Goal: Information Seeking & Learning: Learn about a topic

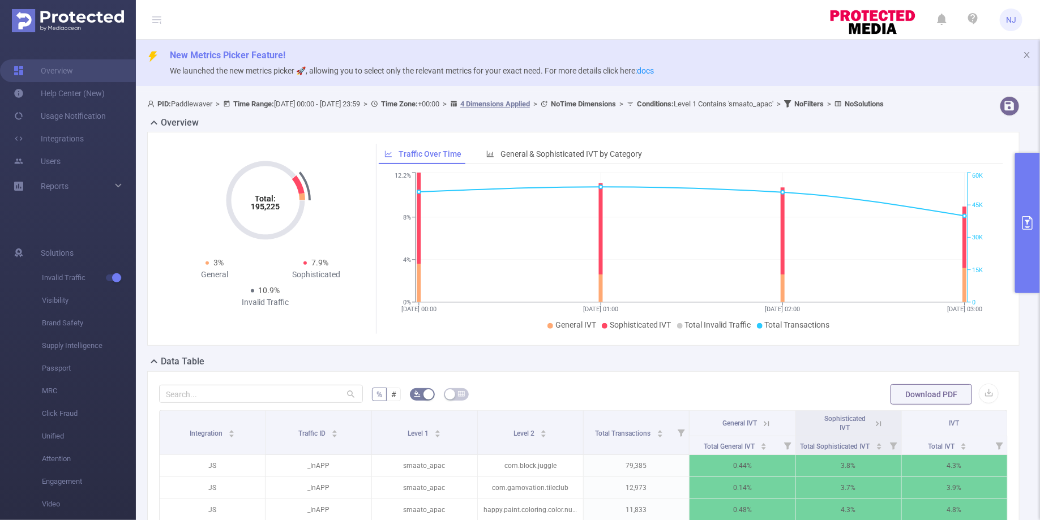
scroll to position [222, 0]
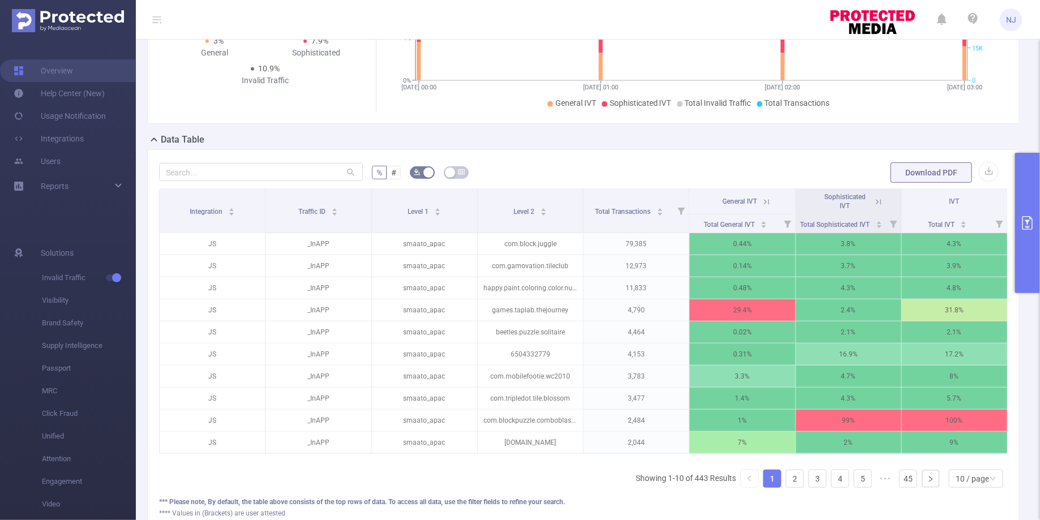
click at [438, 133] on div "Total: 195,225 Total: 195,225 3% General 7.9% Sophisticated 10.9% Invalid Traff…" at bounding box center [584, 21] width 882 height 223
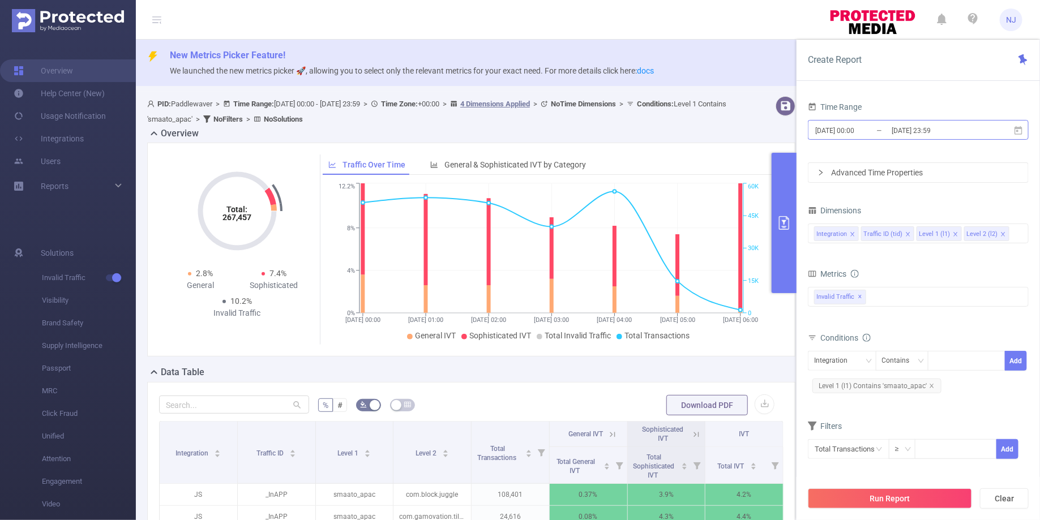
click at [856, 127] on input "2025-09-03 00:00" at bounding box center [860, 130] width 92 height 15
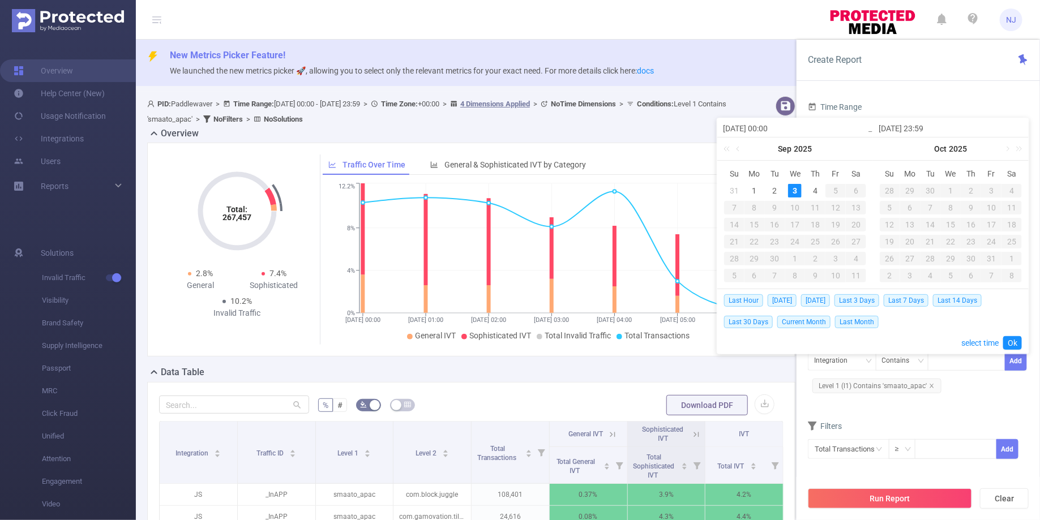
click at [794, 188] on div "3" at bounding box center [795, 191] width 14 height 14
click at [772, 130] on input "2025-09-03 00:00" at bounding box center [795, 129] width 144 height 14
type input "2025-09-03 0:00"
type input "[DATE] 05:00"
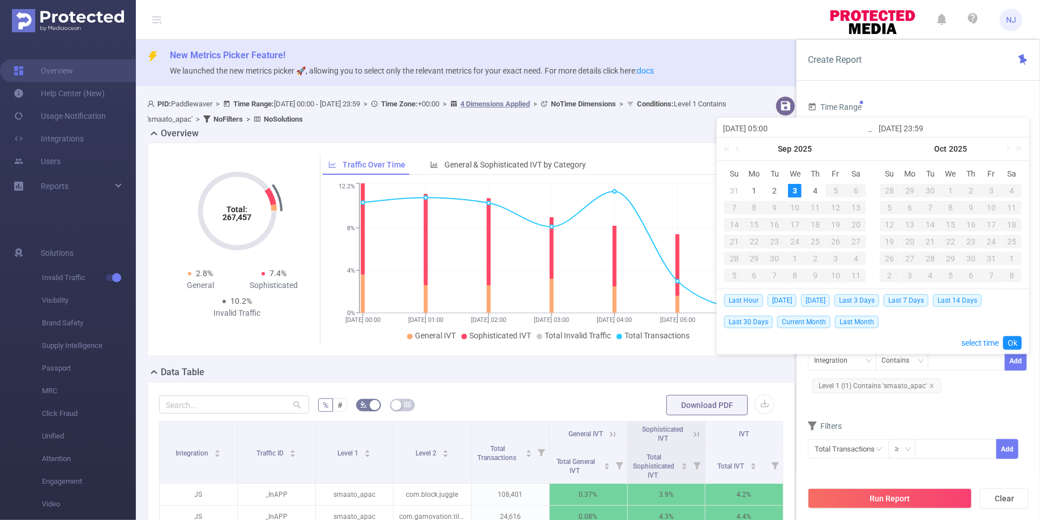
click at [928, 129] on input "2025-09-03 23:59" at bounding box center [951, 129] width 144 height 14
type input "[DATE] 0:59"
type input "[DATE] 05:59"
click at [1014, 343] on link "Ok" at bounding box center [1012, 343] width 19 height 14
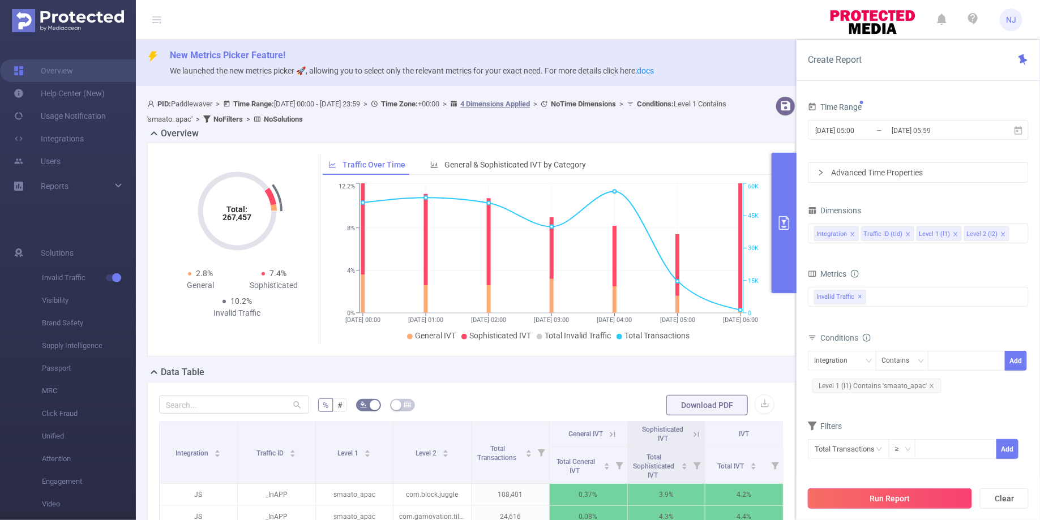
click at [894, 494] on button "Run Report" at bounding box center [890, 499] width 164 height 20
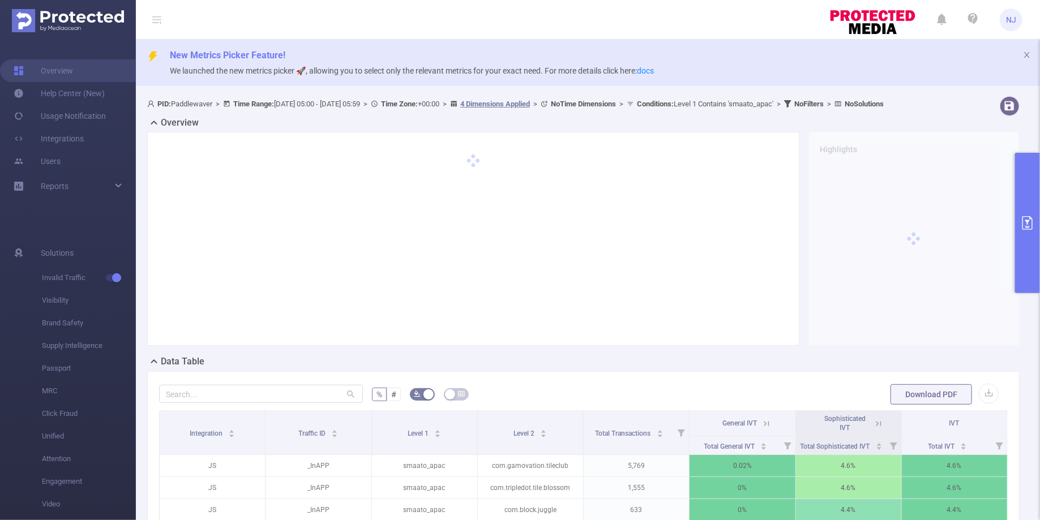
click at [1031, 242] on button "primary" at bounding box center [1027, 223] width 25 height 140
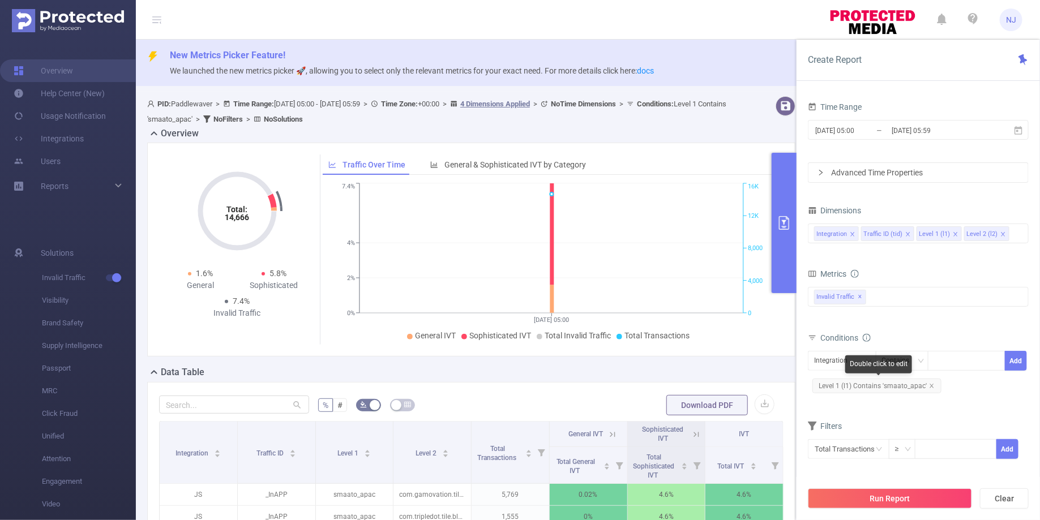
click at [933, 383] on span "Level 1 (l1) Contains 'smaato_apac'" at bounding box center [877, 386] width 129 height 15
click at [931, 384] on icon "icon: close" at bounding box center [932, 386] width 6 height 6
click at [954, 232] on icon "icon: close" at bounding box center [956, 234] width 4 height 4
click at [879, 496] on button "Run Report" at bounding box center [890, 499] width 164 height 20
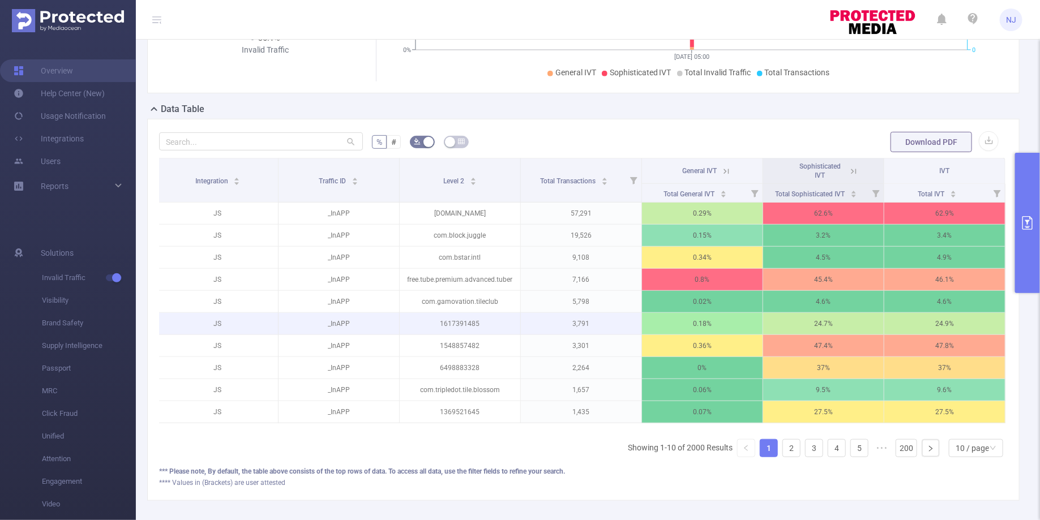
scroll to position [276, 0]
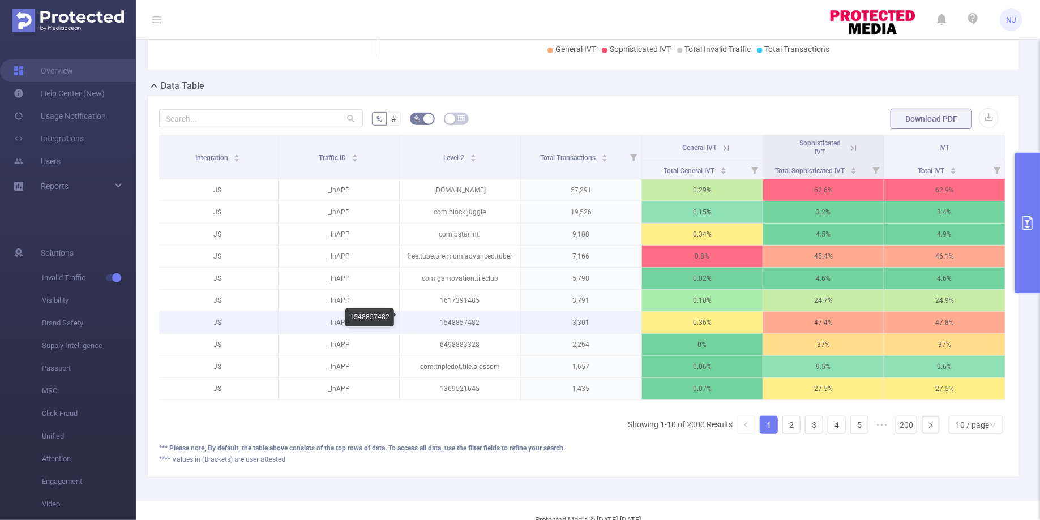
click at [472, 315] on p "1548857482" at bounding box center [460, 323] width 121 height 22
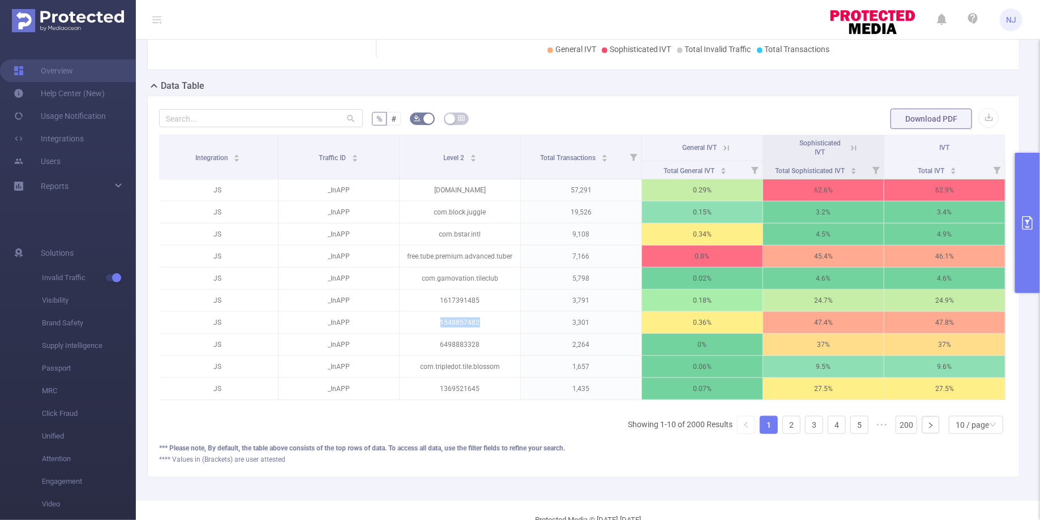
click at [1023, 205] on button "primary" at bounding box center [1027, 223] width 25 height 140
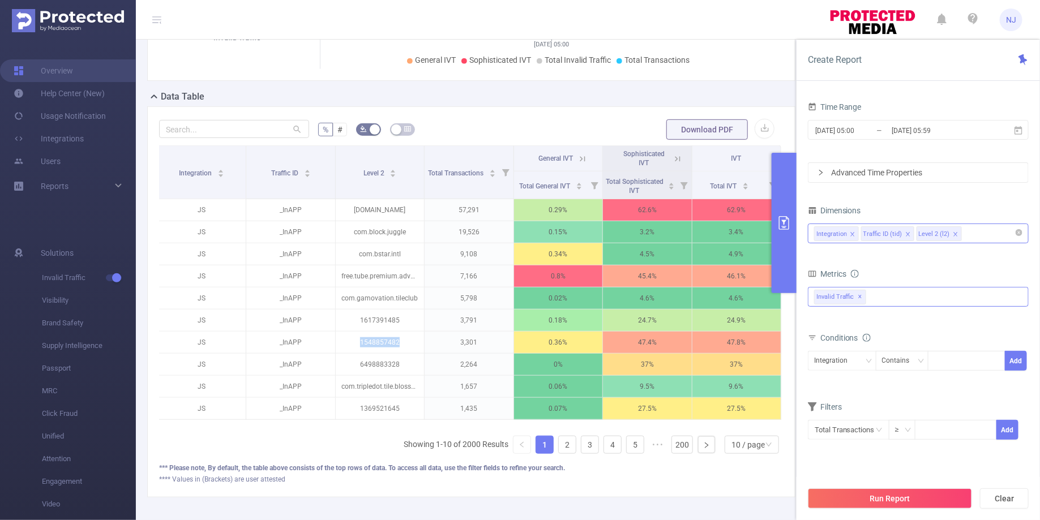
click at [836, 296] on span "Invalid Traffic ✕" at bounding box center [840, 297] width 52 height 15
click at [818, 300] on icon "icon: caret-down" at bounding box center [816, 303] width 6 height 6
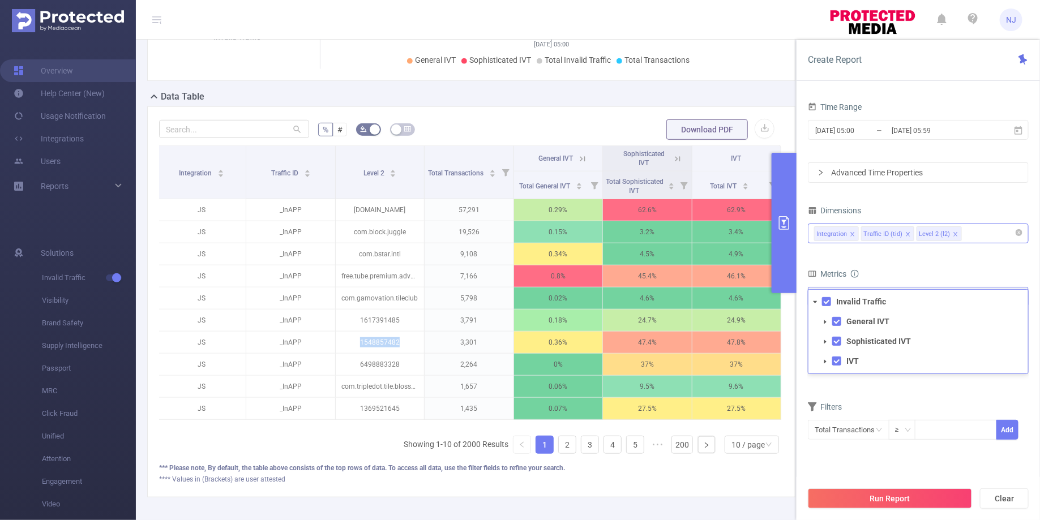
click at [826, 339] on icon "icon: caret-down" at bounding box center [826, 342] width 6 height 6
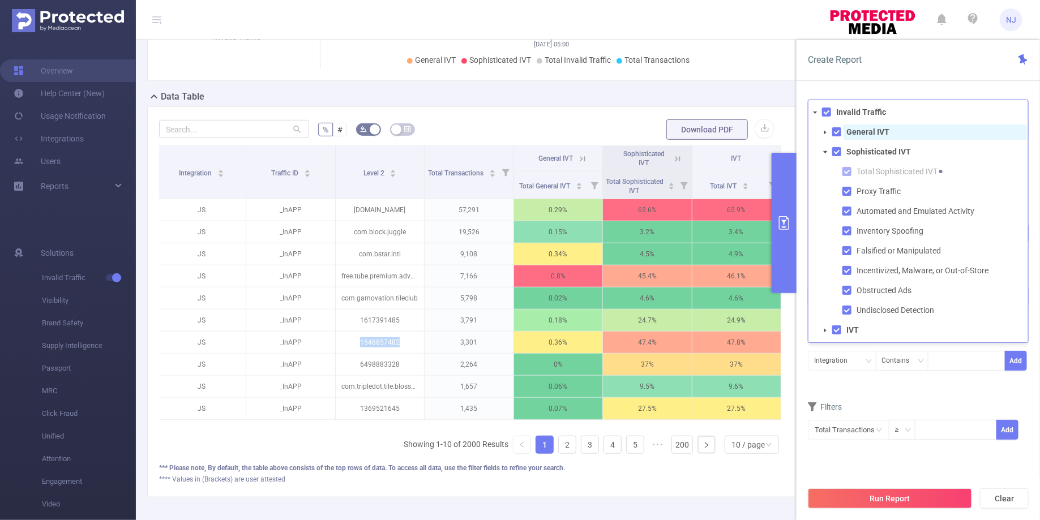
click at [844, 131] on span "General IVT" at bounding box center [935, 132] width 183 height 15
click at [837, 151] on span at bounding box center [836, 151] width 9 height 9
click at [828, 131] on icon "icon: caret-down" at bounding box center [826, 133] width 6 height 6
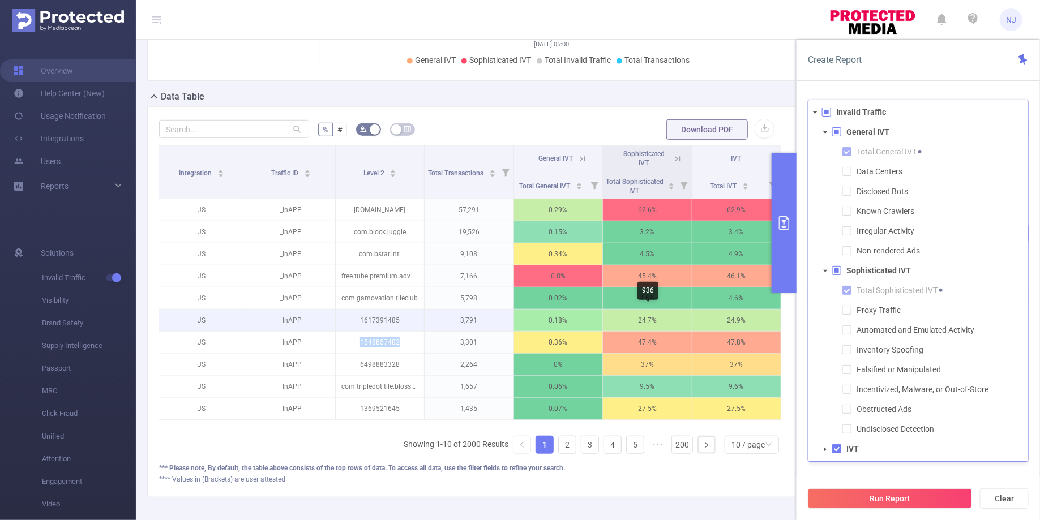
click at [652, 322] on p "24.7%" at bounding box center [647, 321] width 88 height 22
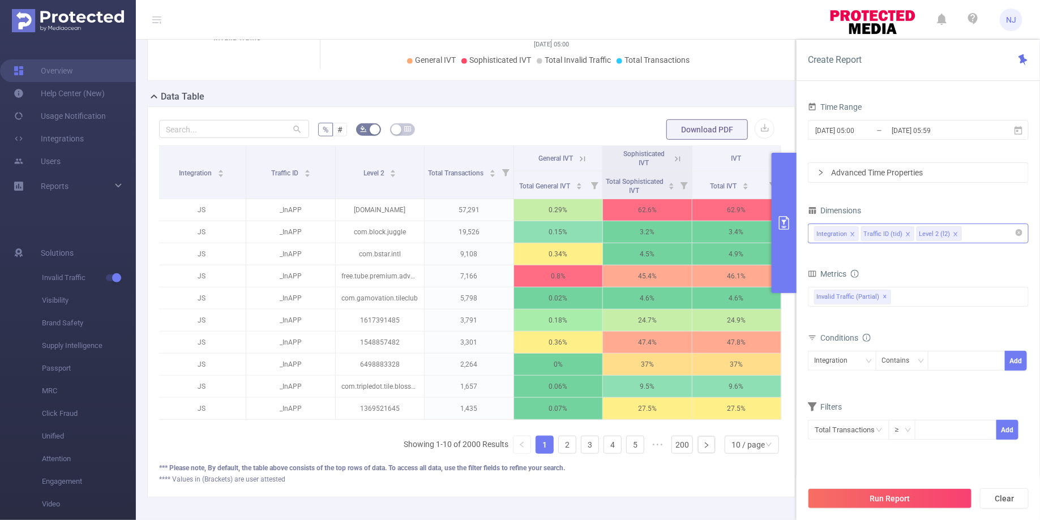
click at [676, 157] on icon at bounding box center [678, 159] width 10 height 10
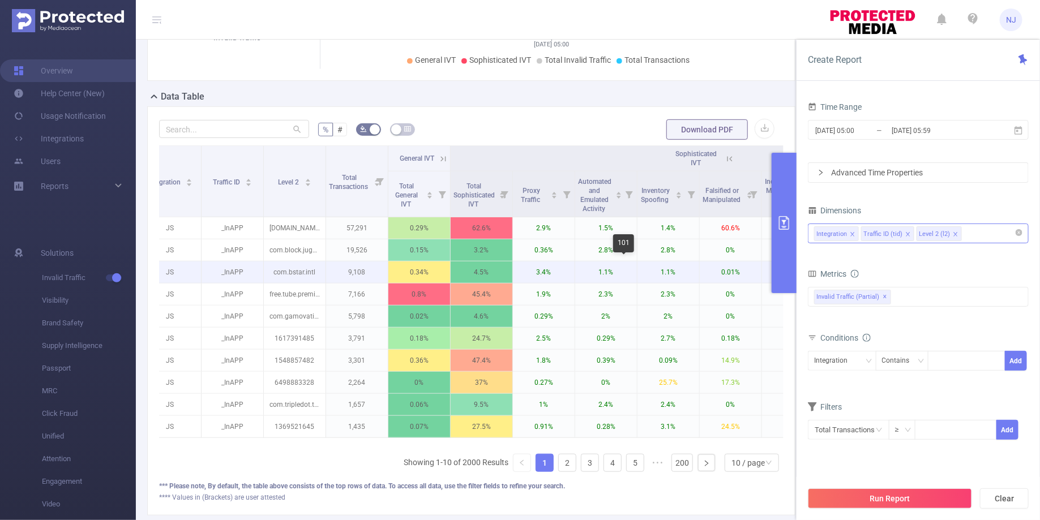
scroll to position [0, 22]
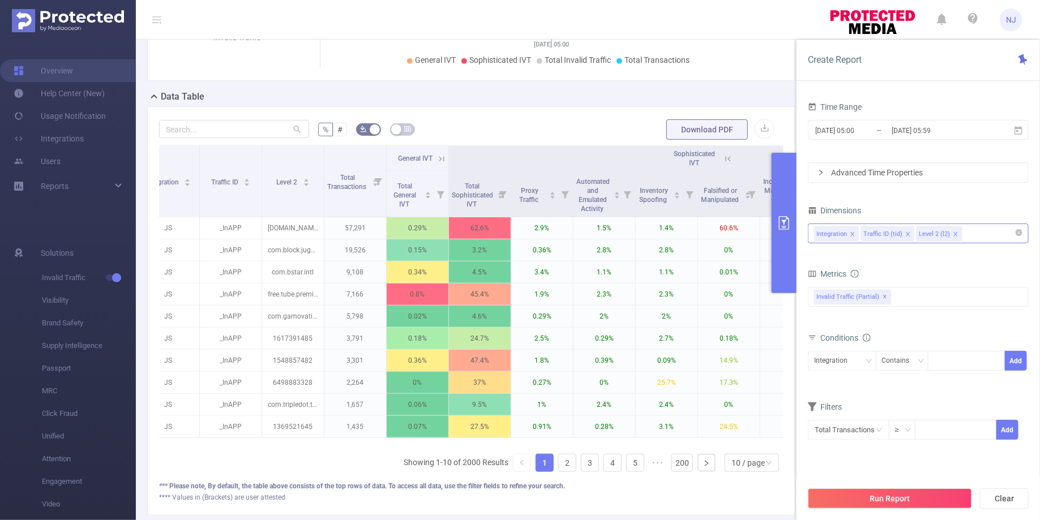
click at [438, 156] on icon at bounding box center [442, 159] width 10 height 10
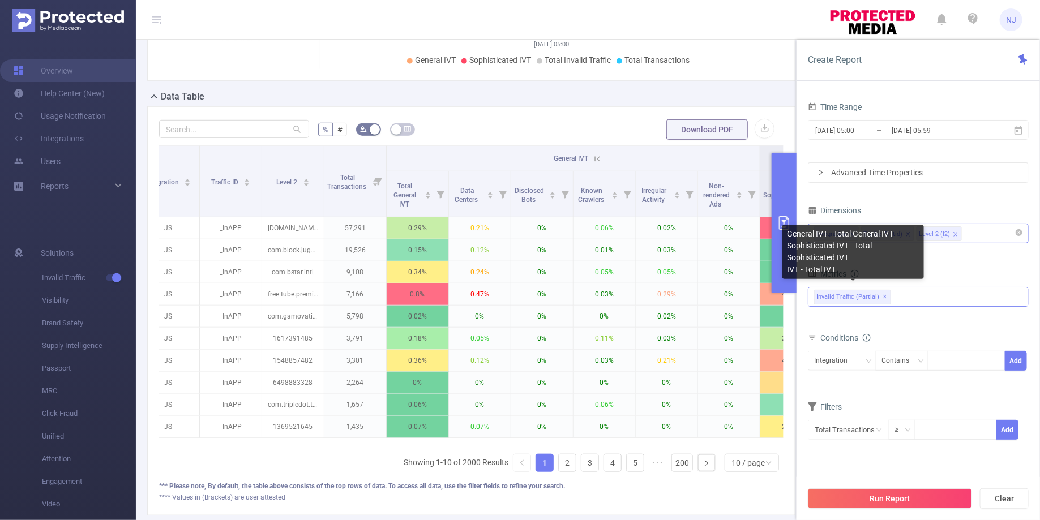
click at [879, 293] on span "Invalid Traffic (partial) ✕" at bounding box center [852, 297] width 77 height 15
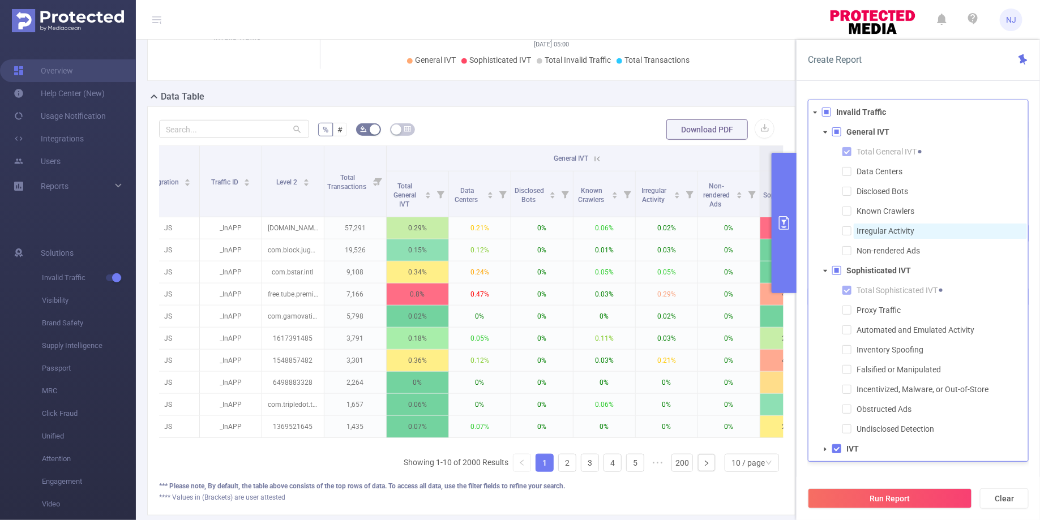
click at [875, 233] on span "Irregular Activity" at bounding box center [886, 230] width 58 height 9
click at [826, 451] on span at bounding box center [826, 450] width 14 height 14
click at [830, 446] on span at bounding box center [826, 450] width 14 height 14
click at [854, 474] on section "Time Range 2025-09-03 05:00 _ 2025-09-03 05:59 Advanced Time Properties Dimensi…" at bounding box center [918, 290] width 221 height 382
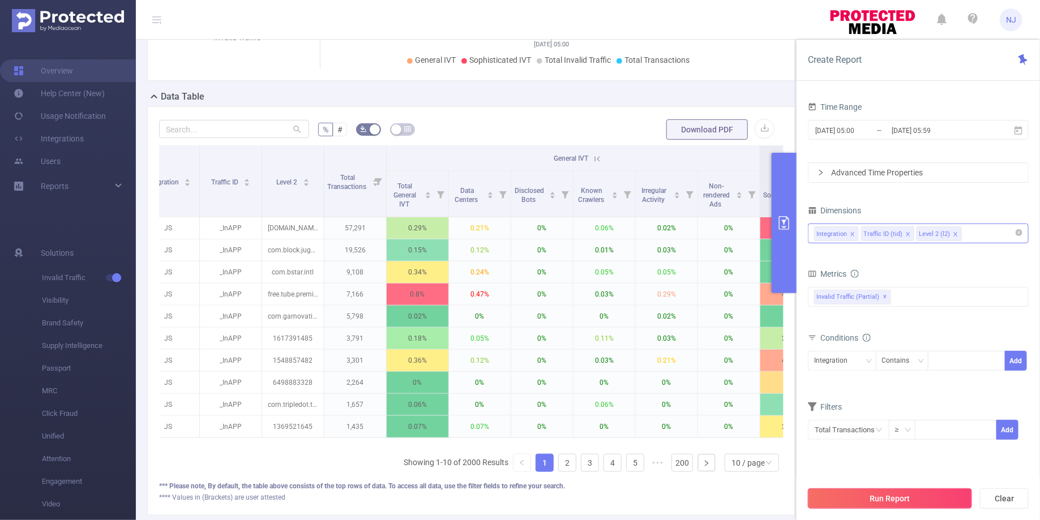
click at [869, 494] on button "Run Report" at bounding box center [890, 499] width 164 height 20
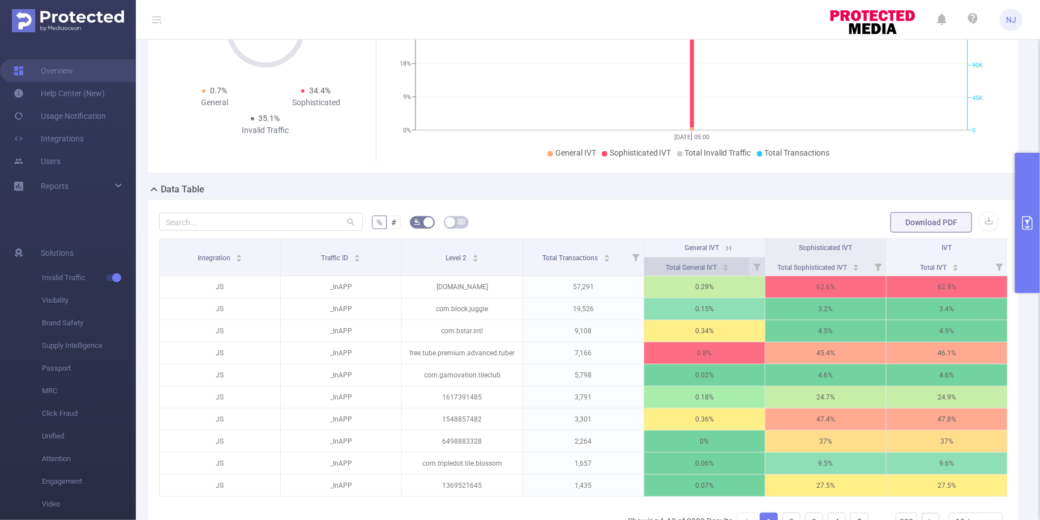
scroll to position [250, 0]
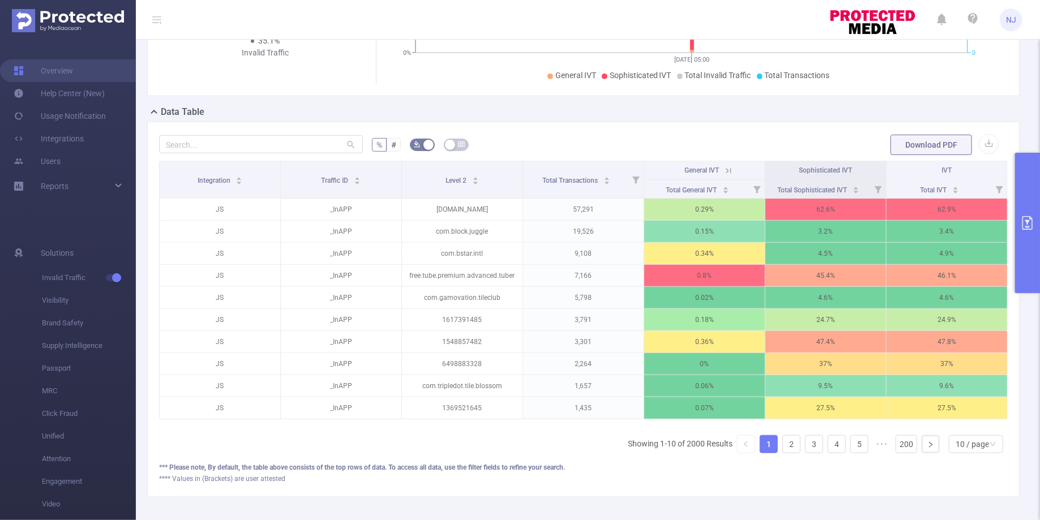
click at [1020, 228] on button "primary" at bounding box center [1027, 223] width 25 height 140
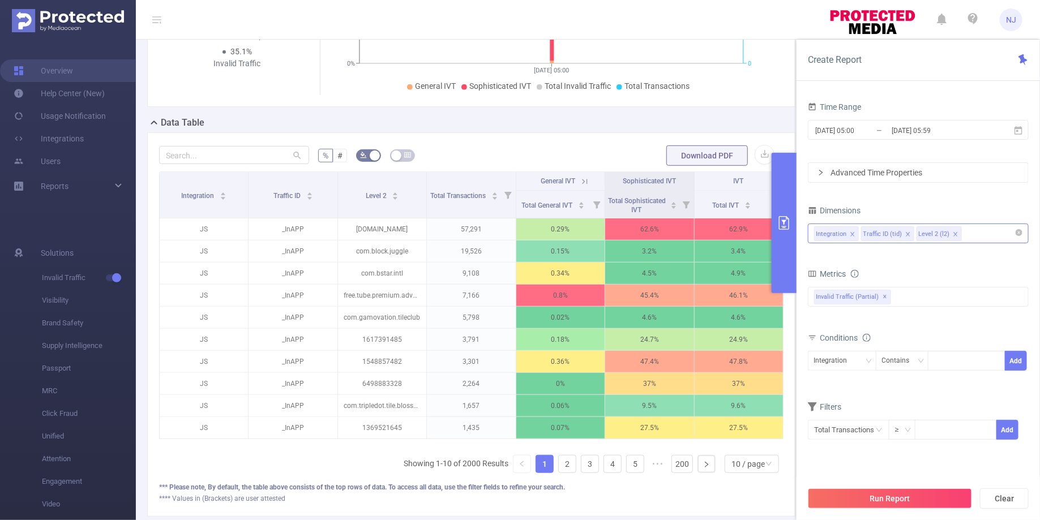
click at [906, 234] on icon "icon: close" at bounding box center [908, 234] width 4 height 4
click at [917, 236] on div "Integration Level 2 (l2)" at bounding box center [918, 233] width 208 height 19
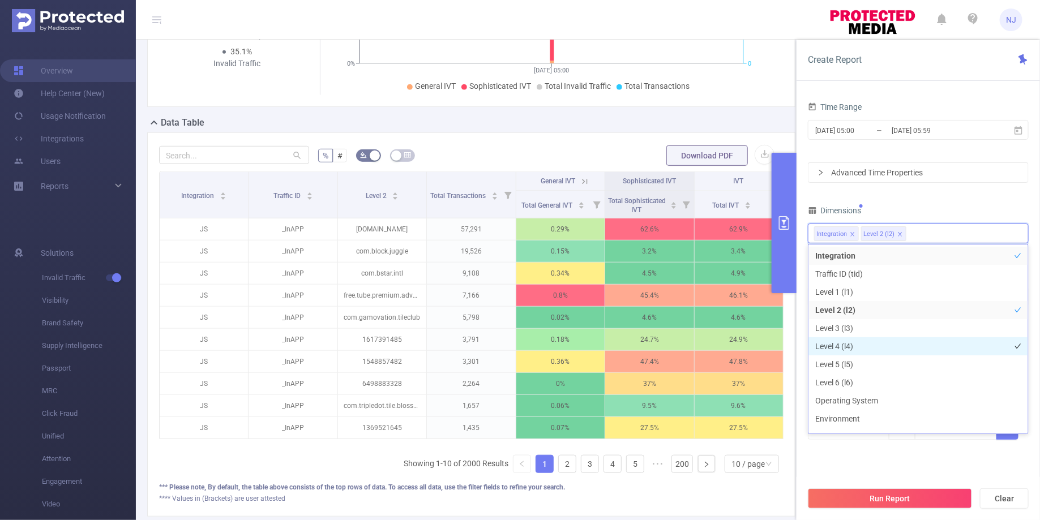
scroll to position [177, 0]
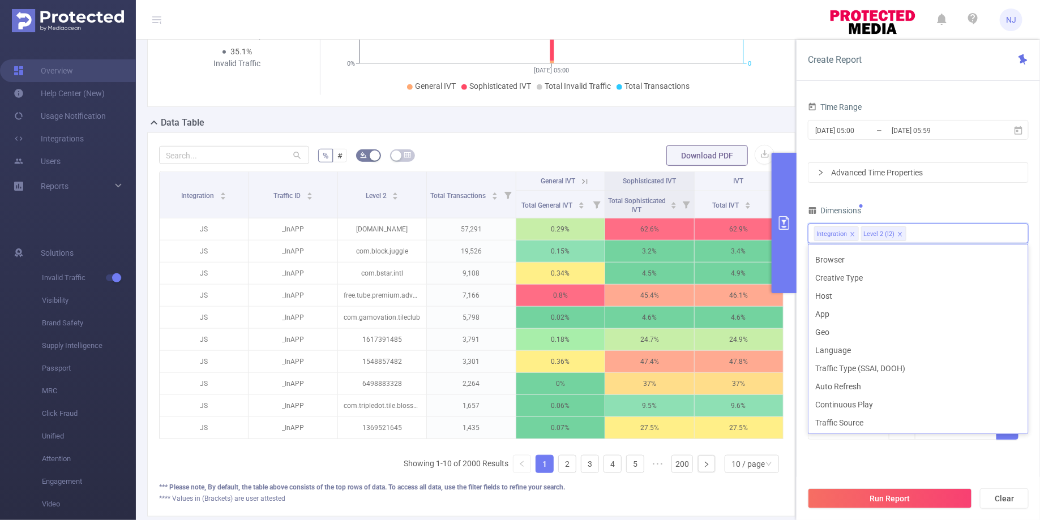
click at [615, 147] on form "% # Download PDF" at bounding box center [471, 155] width 625 height 23
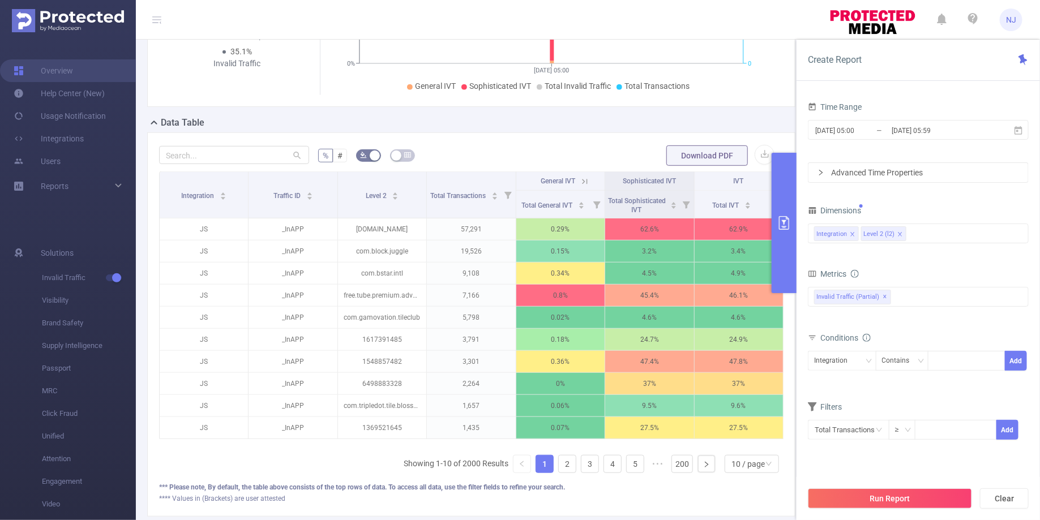
click at [736, 97] on div "Total: 162,063 Total: 162,063 0.7% General 34.4% Sophisticated 35.1% Invalid Tr…" at bounding box center [471, 0] width 648 height 214
click at [780, 211] on button "primary" at bounding box center [784, 223] width 25 height 140
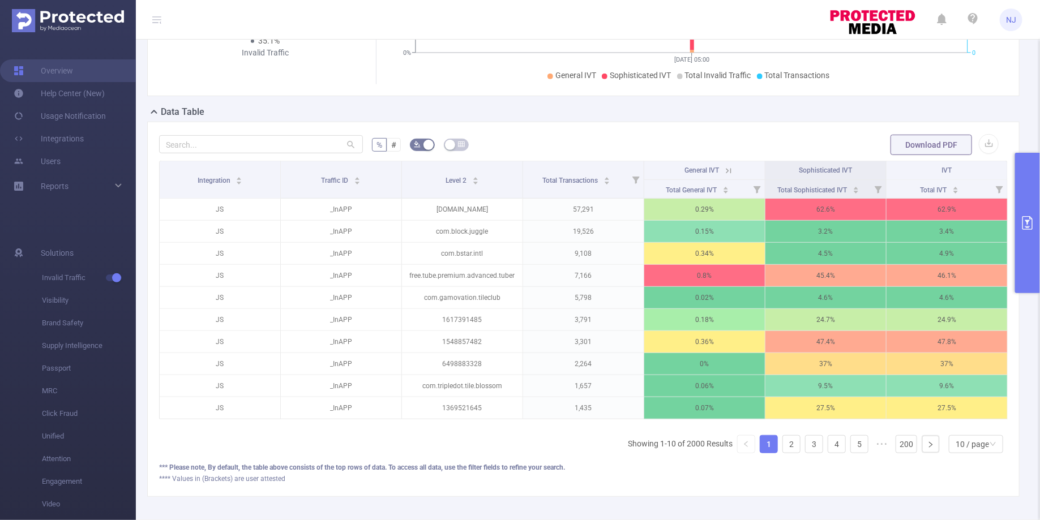
click at [729, 168] on icon at bounding box center [729, 171] width 10 height 10
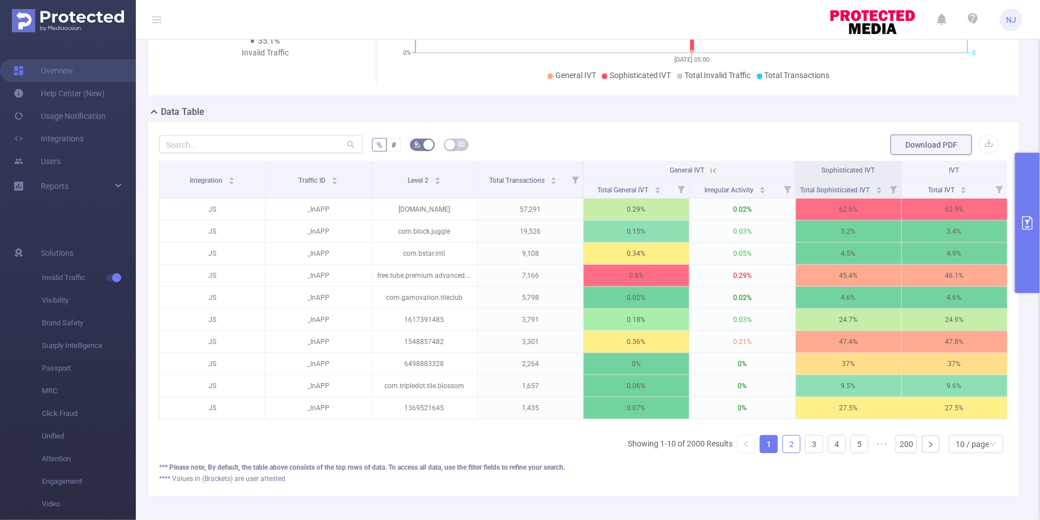
click at [789, 436] on link "2" at bounding box center [791, 444] width 17 height 17
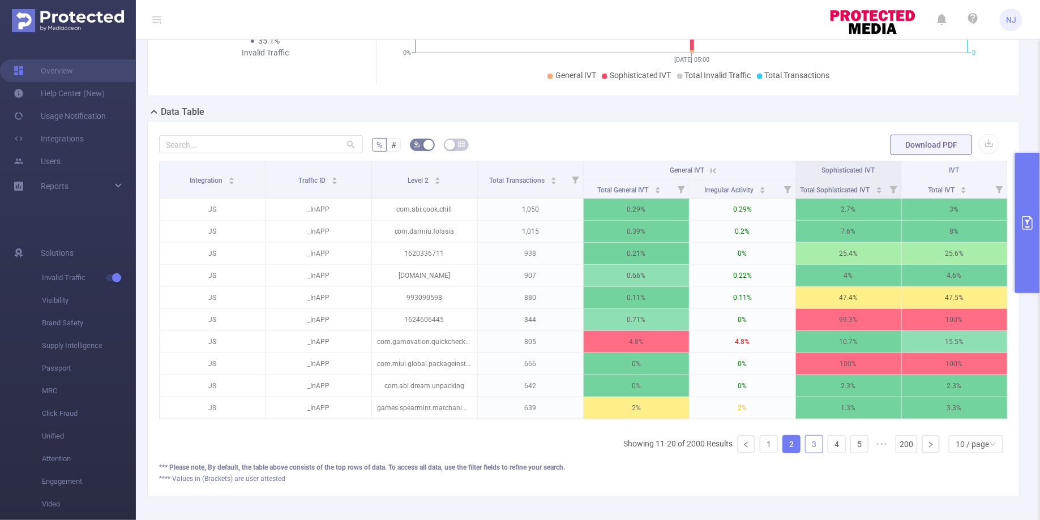
click at [808, 436] on link "3" at bounding box center [814, 444] width 17 height 17
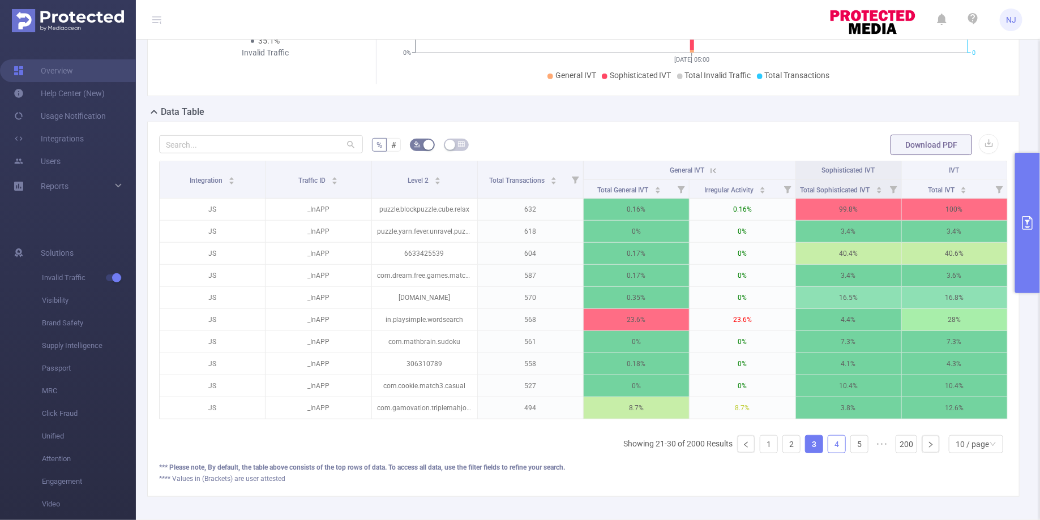
click at [836, 442] on link "4" at bounding box center [836, 444] width 17 height 17
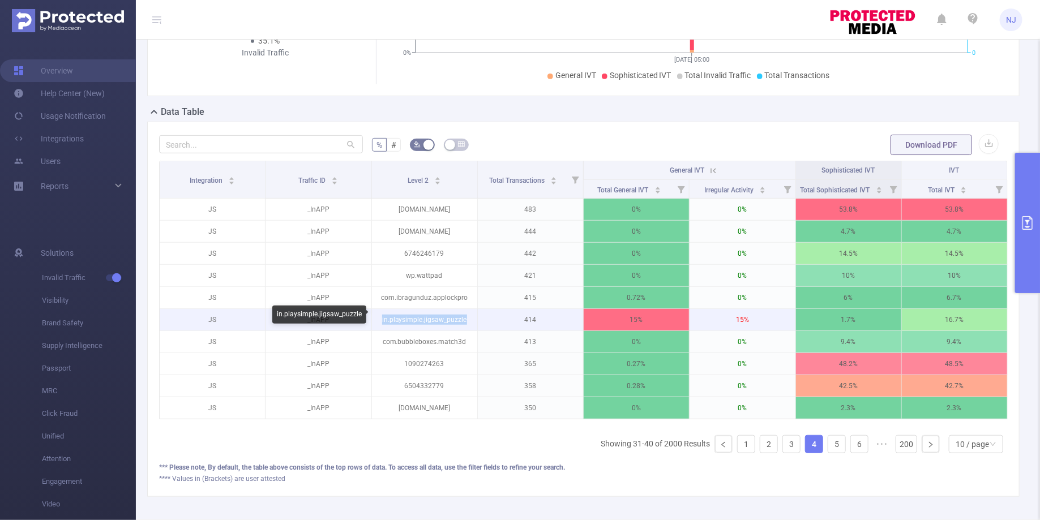
drag, startPoint x: 469, startPoint y: 319, endPoint x: 382, endPoint y: 315, distance: 87.3
click at [382, 315] on p "in.playsimple.jigsaw_puzzle" at bounding box center [424, 320] width 105 height 22
copy p "in.playsimple.jigsaw_puzzle"
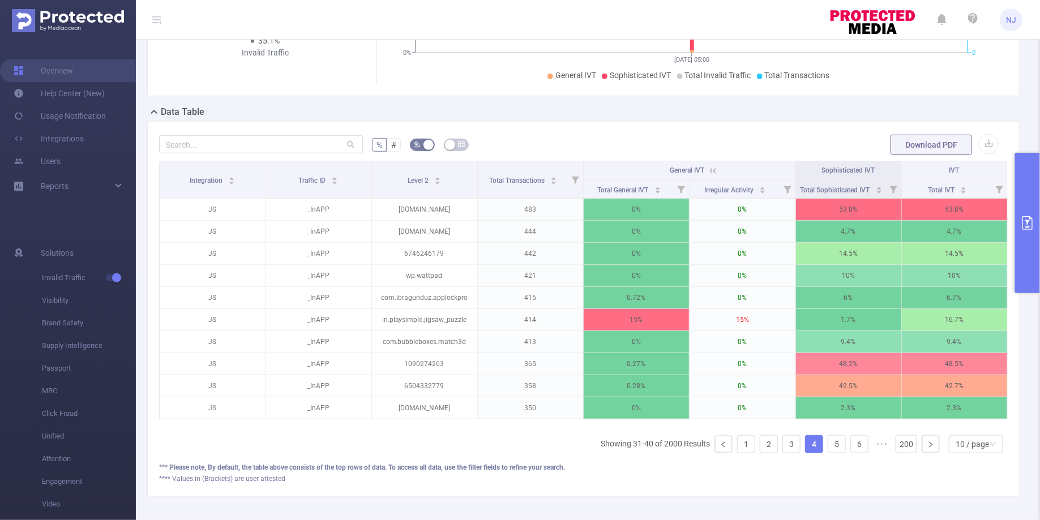
click at [1031, 212] on button "primary" at bounding box center [1027, 223] width 25 height 140
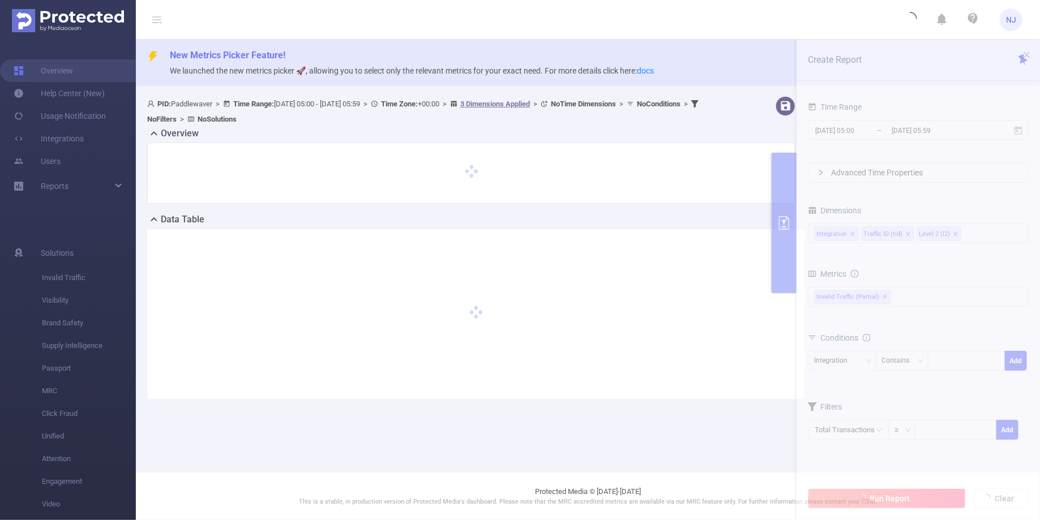
click at [907, 289] on section "PID: Paddlewaver > Time Range: [DATE] 05:00 - [DATE] 05:59 > Time Zone: +00:00 …" at bounding box center [588, 257] width 904 height 330
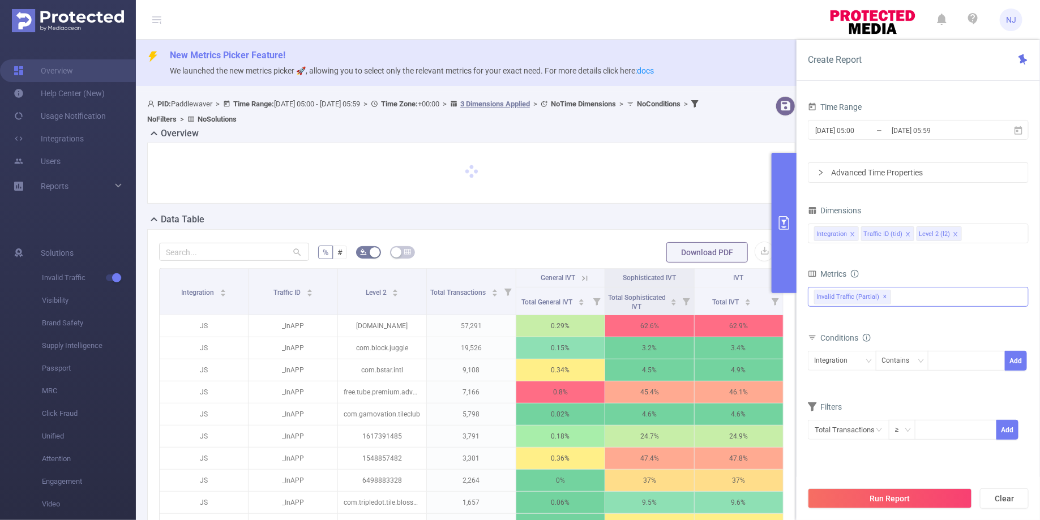
click at [911, 302] on div "Invalid Traffic (partial) ✕" at bounding box center [918, 297] width 221 height 20
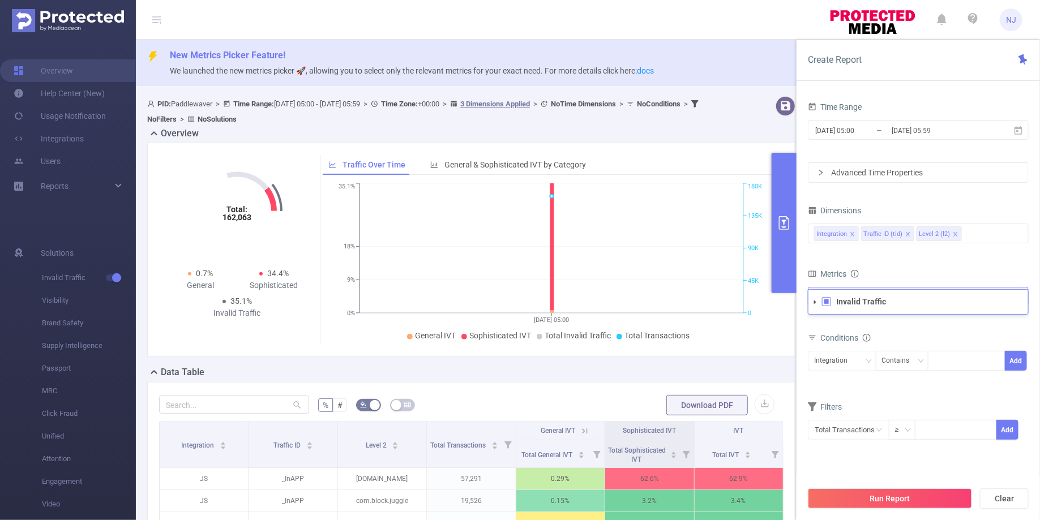
click at [816, 304] on span at bounding box center [816, 303] width 14 height 14
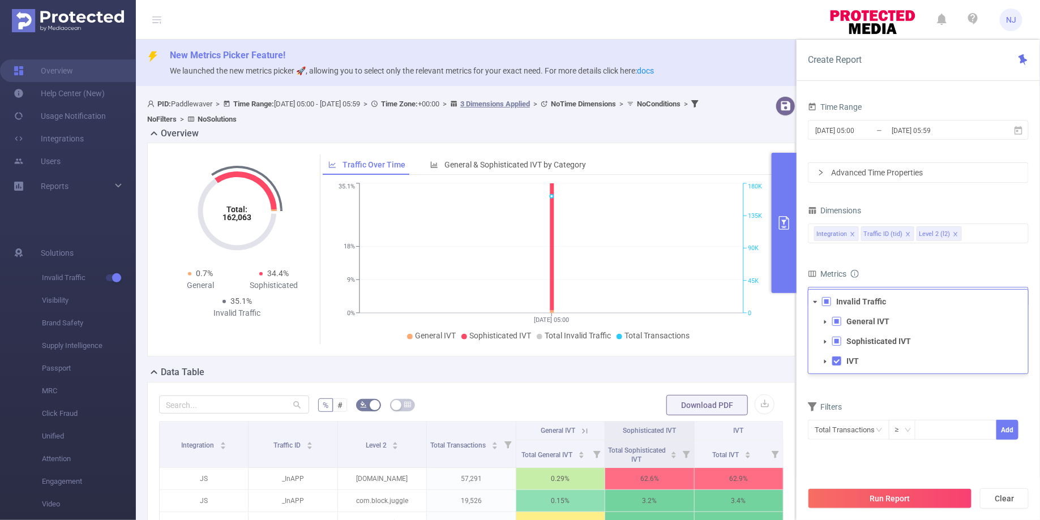
click at [830, 297] on span at bounding box center [826, 301] width 9 height 9
click at [818, 300] on icon "icon: caret-down" at bounding box center [816, 303] width 6 height 6
click at [898, 492] on button "Run Report" at bounding box center [890, 499] width 164 height 20
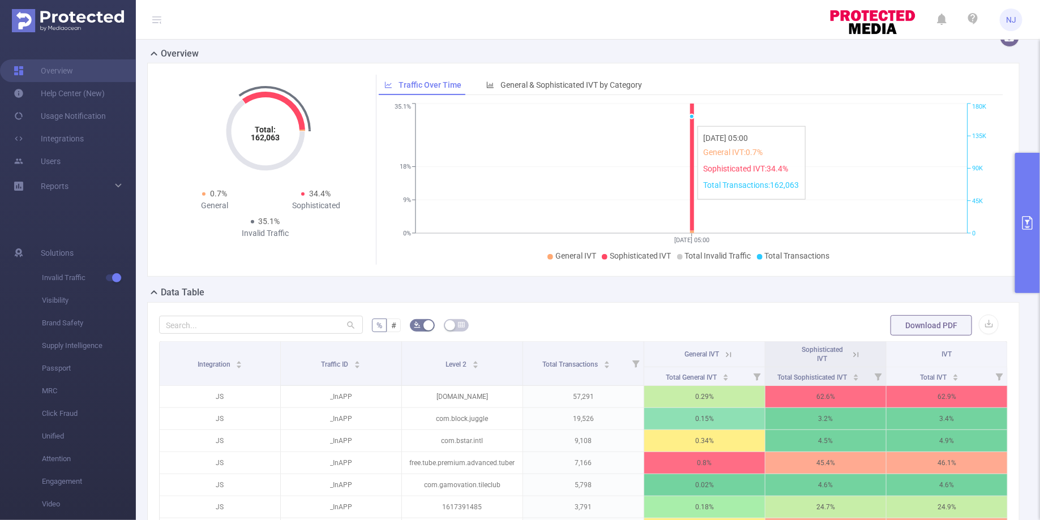
scroll to position [159, 0]
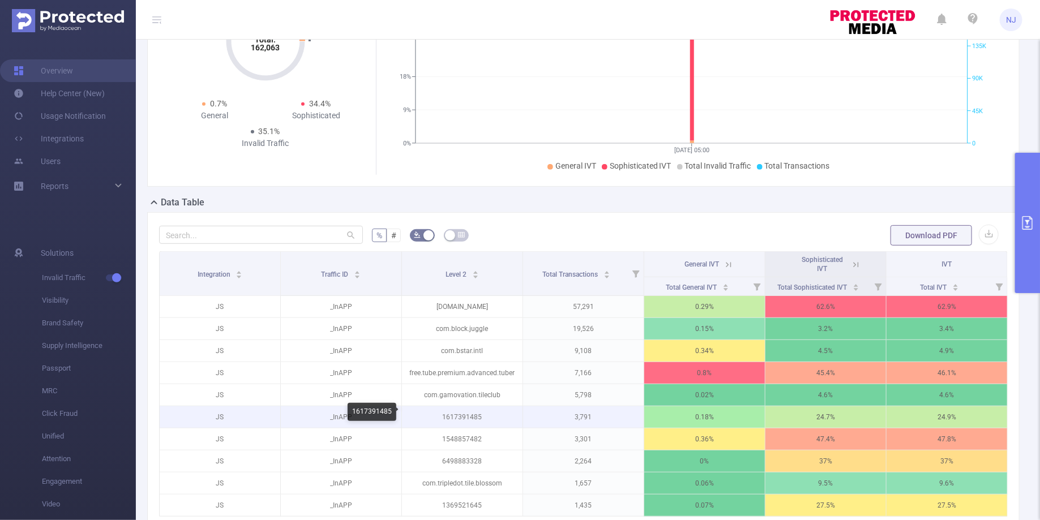
click at [467, 416] on p "1617391485" at bounding box center [462, 418] width 121 height 22
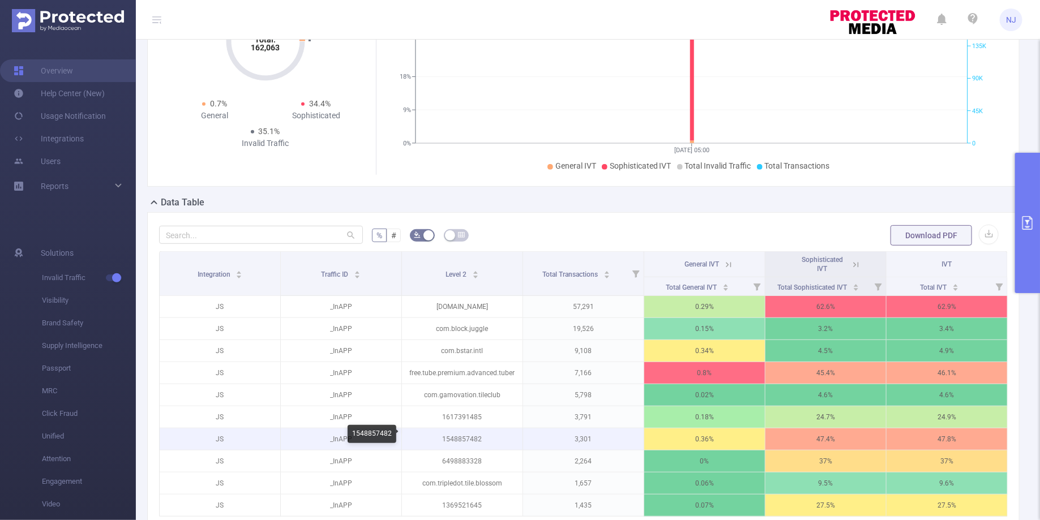
click at [464, 436] on p "1548857482" at bounding box center [462, 440] width 121 height 22
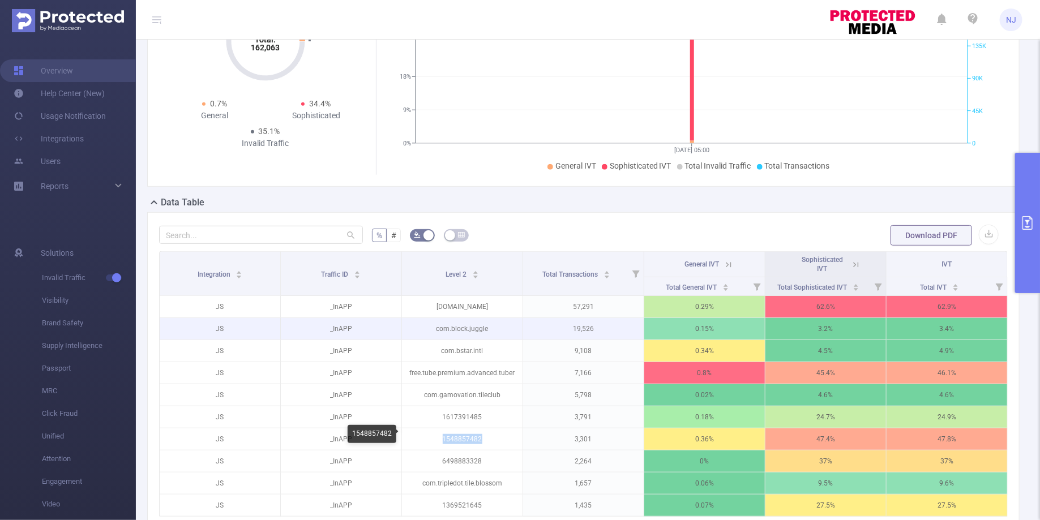
copy p "1548857482"
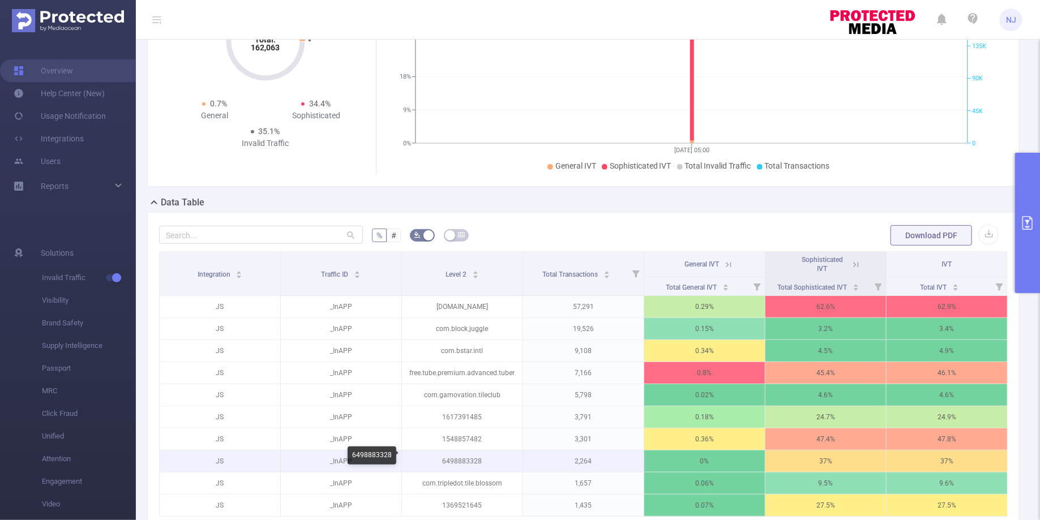
click at [459, 455] on p "6498883328" at bounding box center [462, 462] width 121 height 22
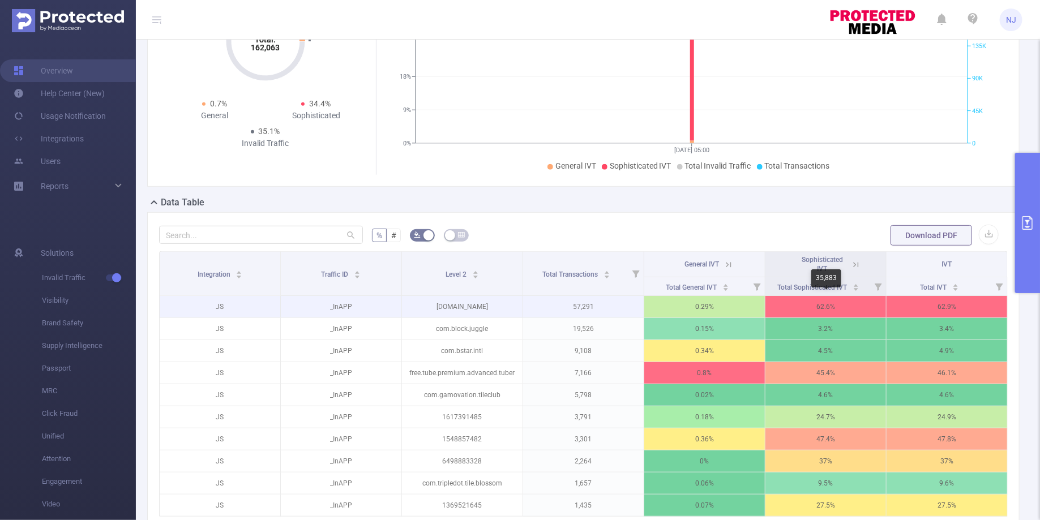
scroll to position [196, 0]
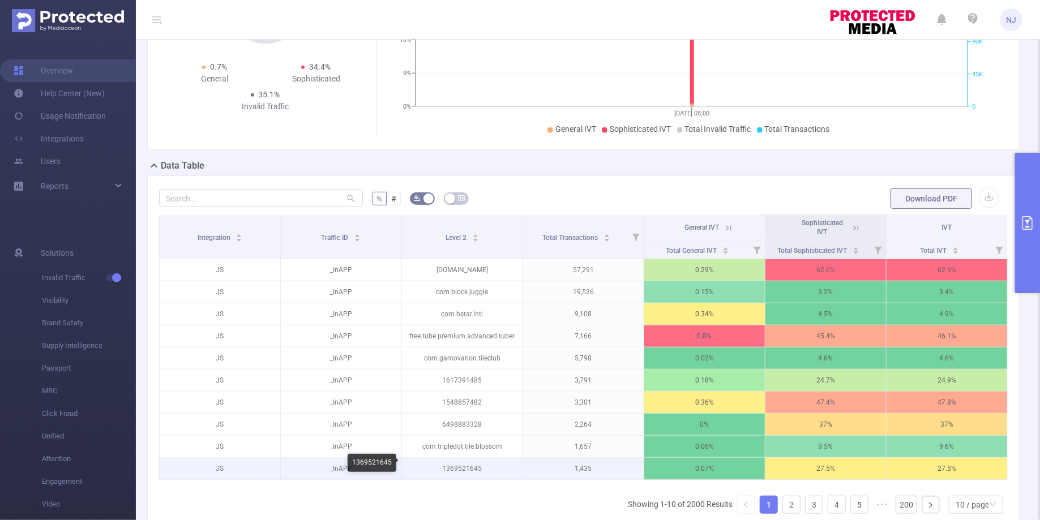
click at [472, 460] on p "1369521645" at bounding box center [462, 469] width 121 height 22
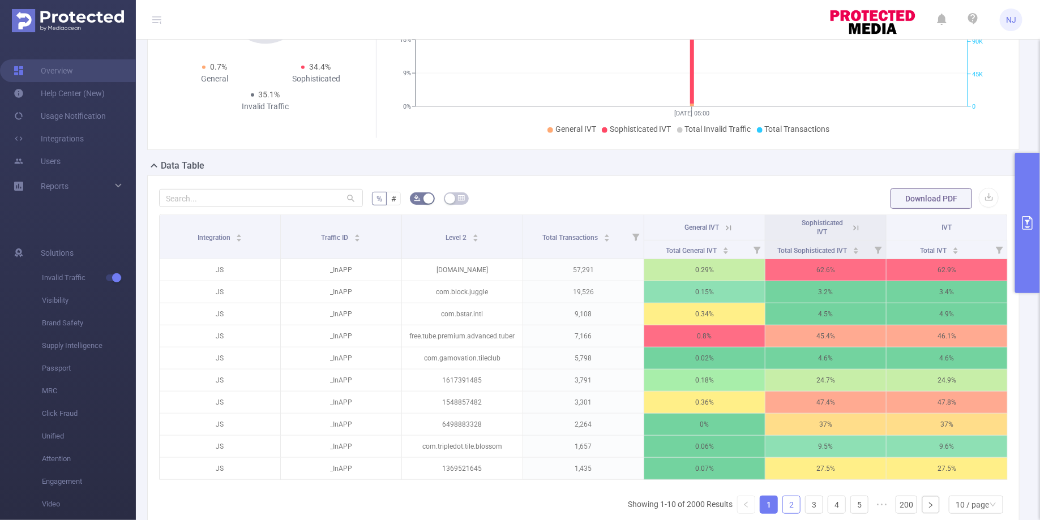
click at [792, 501] on link "2" at bounding box center [791, 505] width 17 height 17
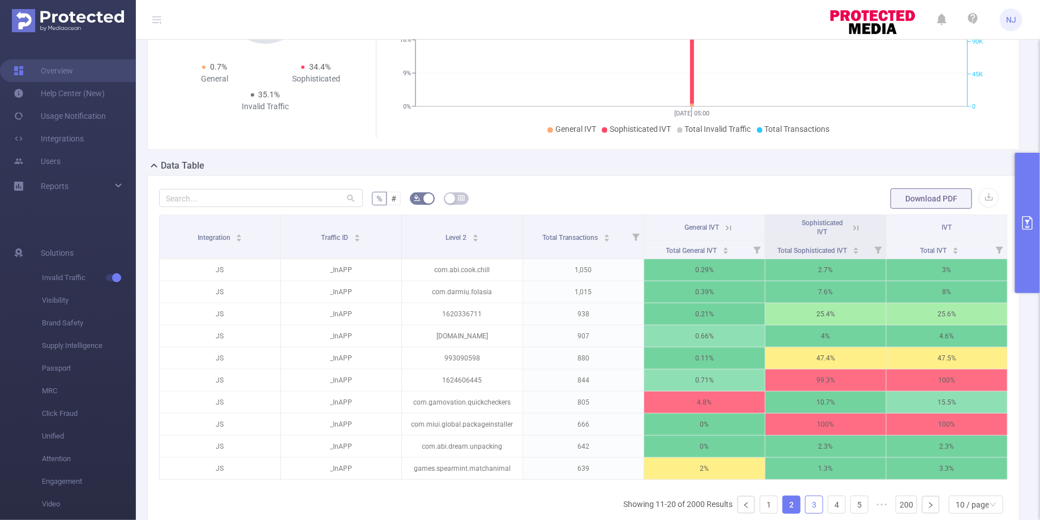
click at [814, 498] on link "3" at bounding box center [814, 505] width 17 height 17
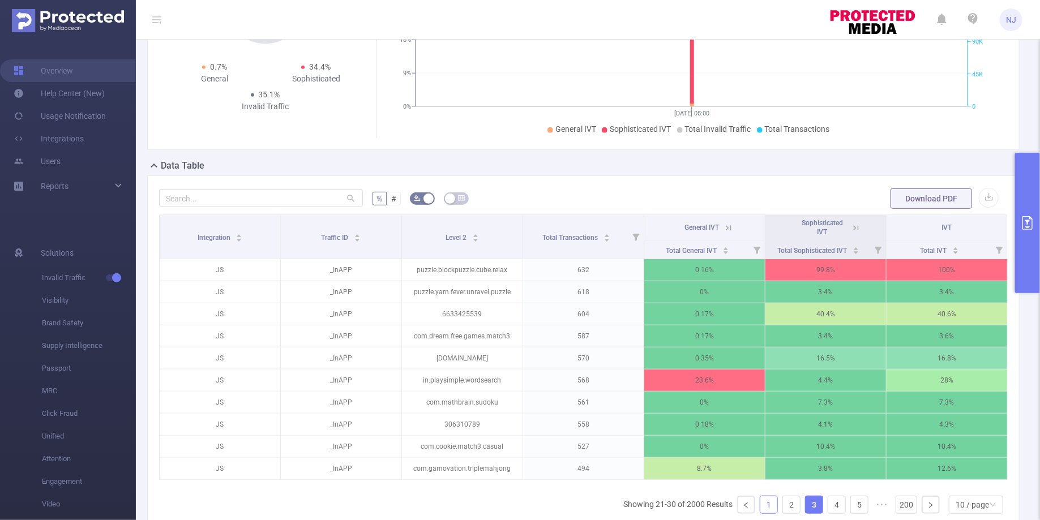
click at [773, 503] on link "1" at bounding box center [768, 505] width 17 height 17
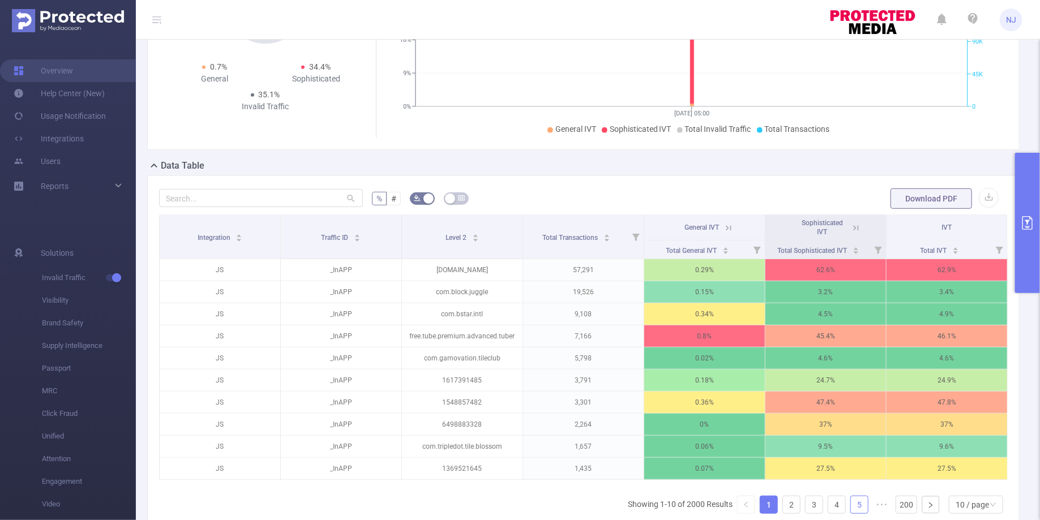
click at [860, 500] on link "5" at bounding box center [859, 505] width 17 height 17
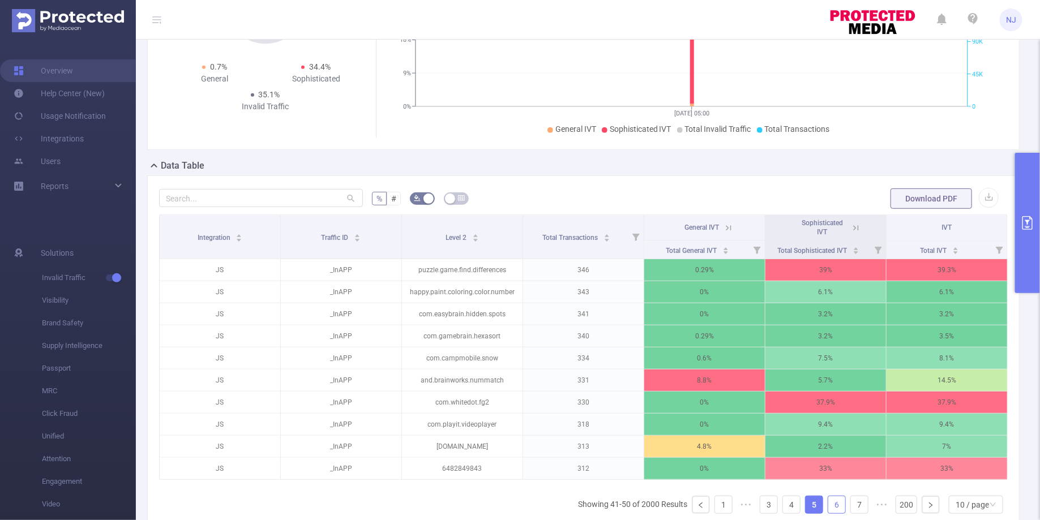
click at [840, 502] on link "6" at bounding box center [836, 505] width 17 height 17
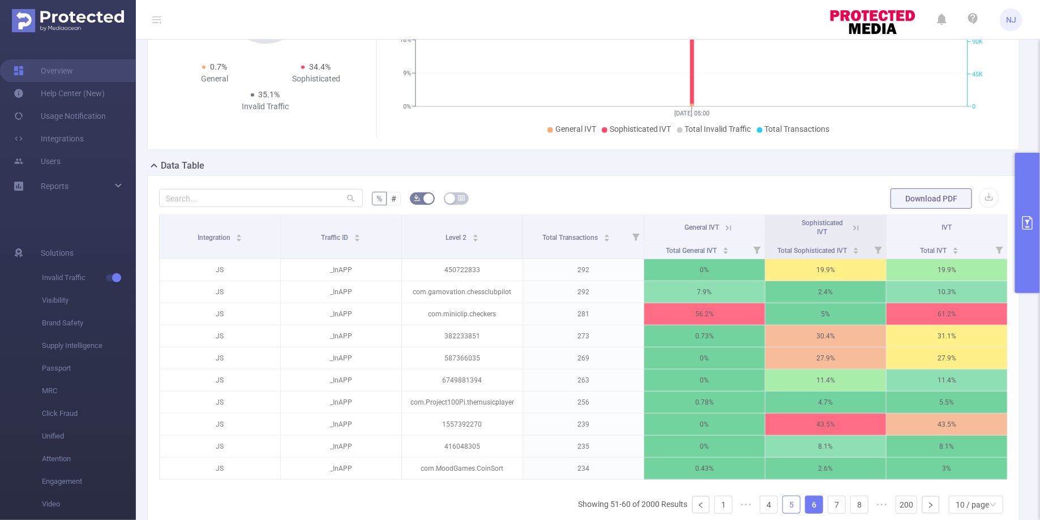
click at [791, 499] on link "5" at bounding box center [791, 505] width 17 height 17
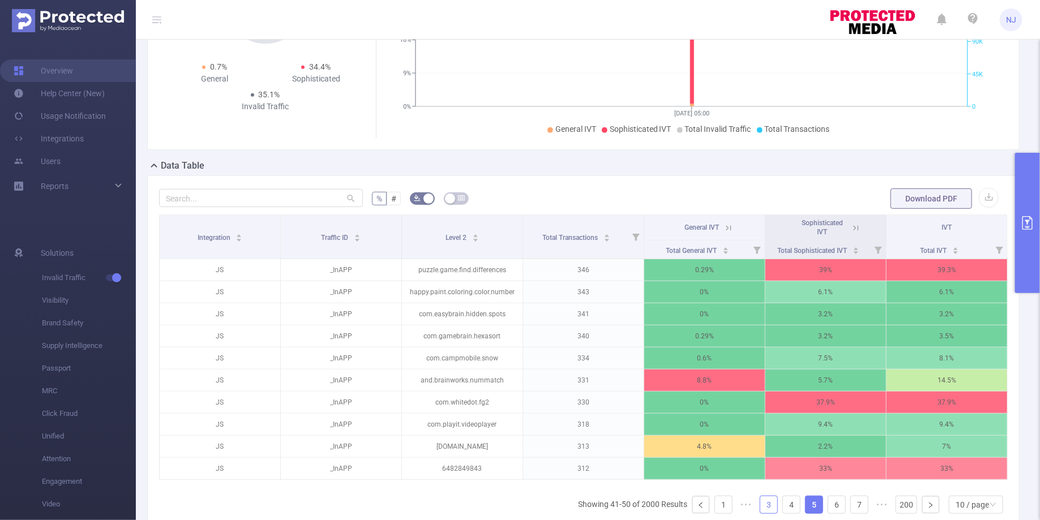
click at [774, 499] on link "3" at bounding box center [768, 505] width 17 height 17
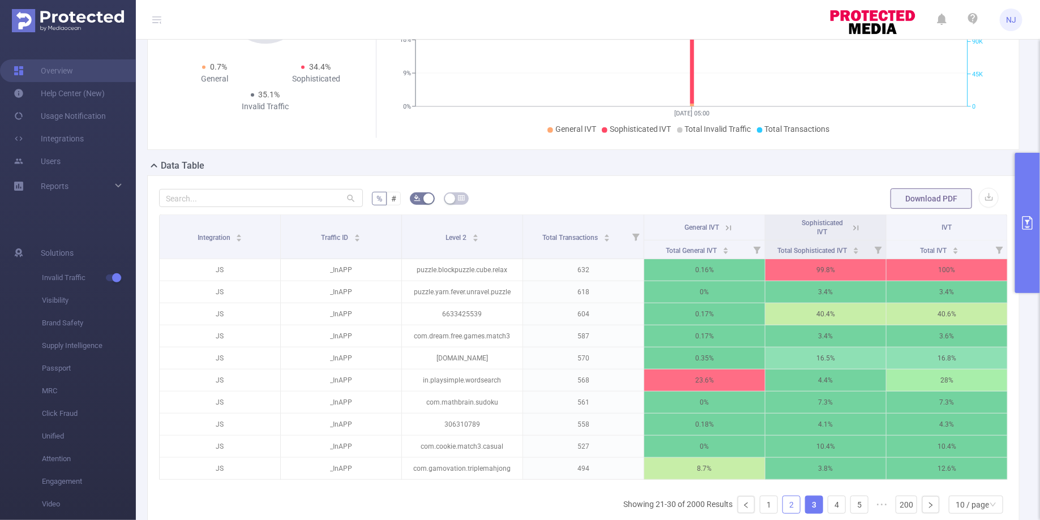
click at [797, 498] on link "2" at bounding box center [791, 505] width 17 height 17
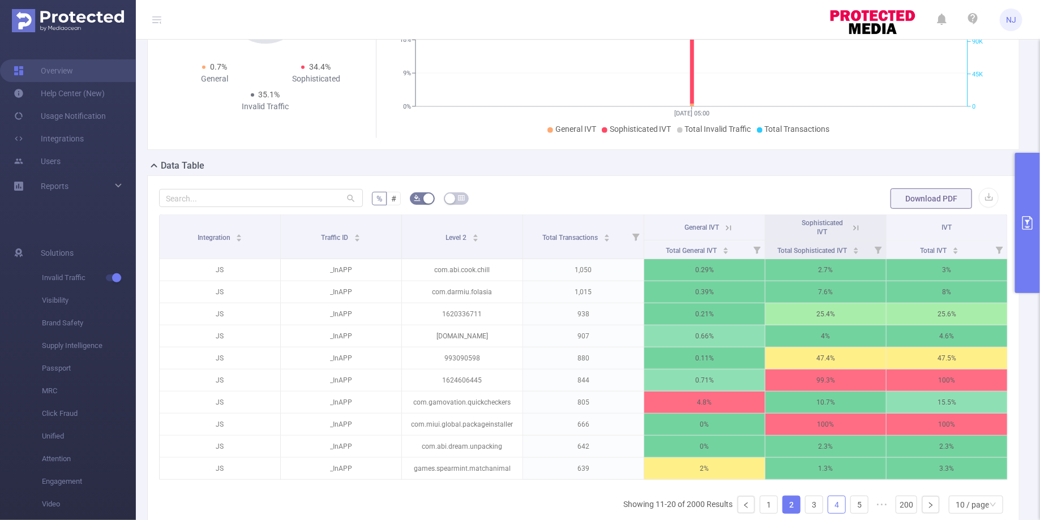
click at [832, 501] on link "4" at bounding box center [836, 505] width 17 height 17
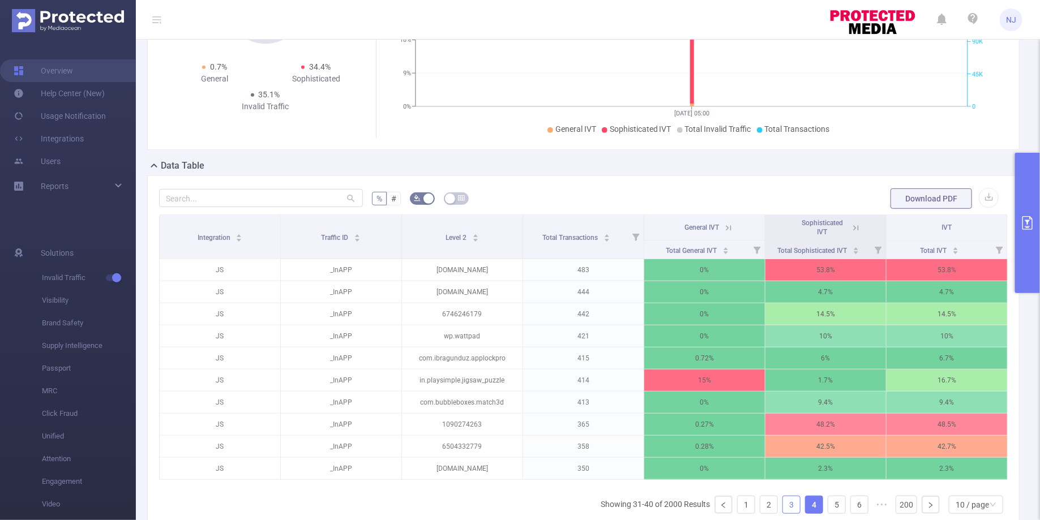
click at [794, 499] on link "3" at bounding box center [791, 505] width 17 height 17
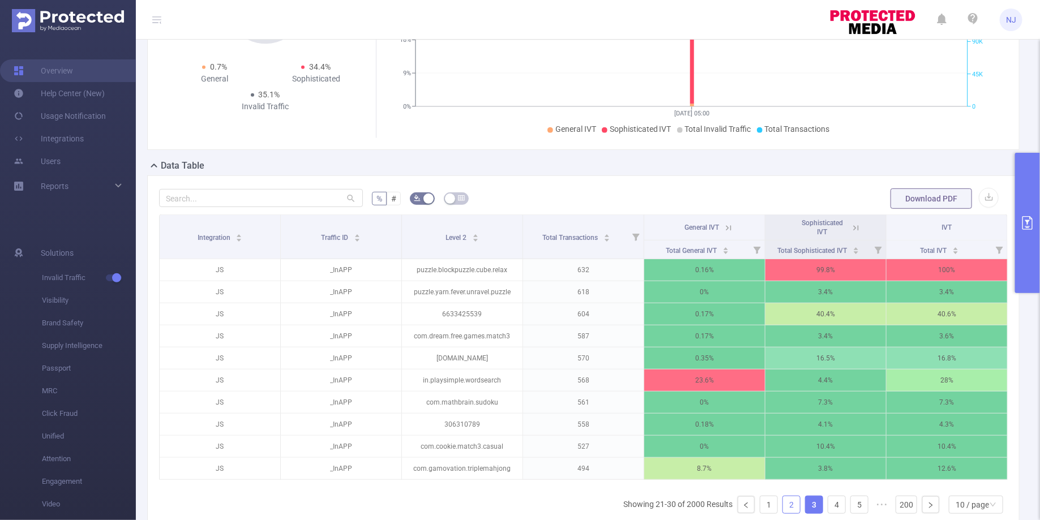
click at [794, 499] on link "2" at bounding box center [791, 505] width 17 height 17
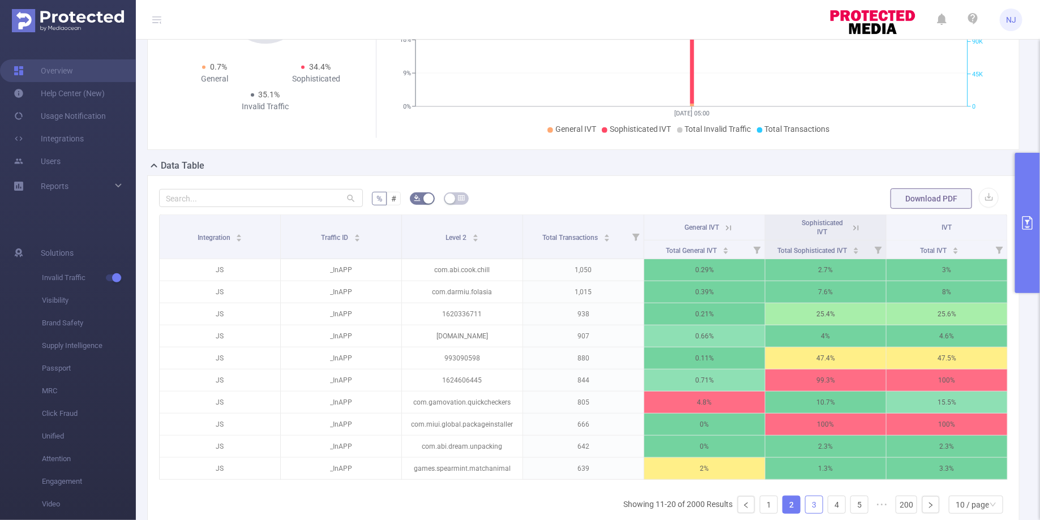
click at [814, 497] on link "3" at bounding box center [814, 505] width 17 height 17
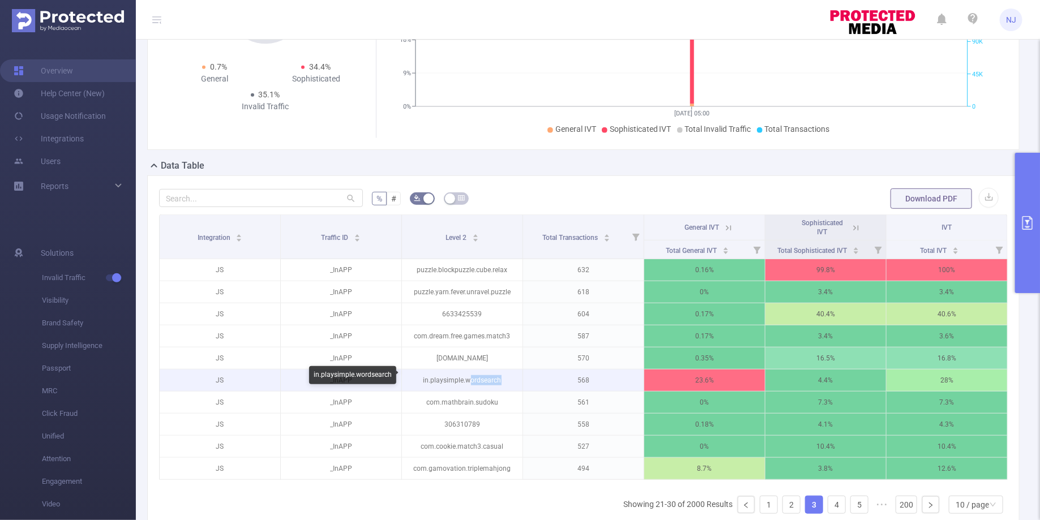
drag, startPoint x: 508, startPoint y: 376, endPoint x: 467, endPoint y: 373, distance: 40.9
click at [468, 374] on p "in.playsimple.wordsearch" at bounding box center [462, 381] width 121 height 22
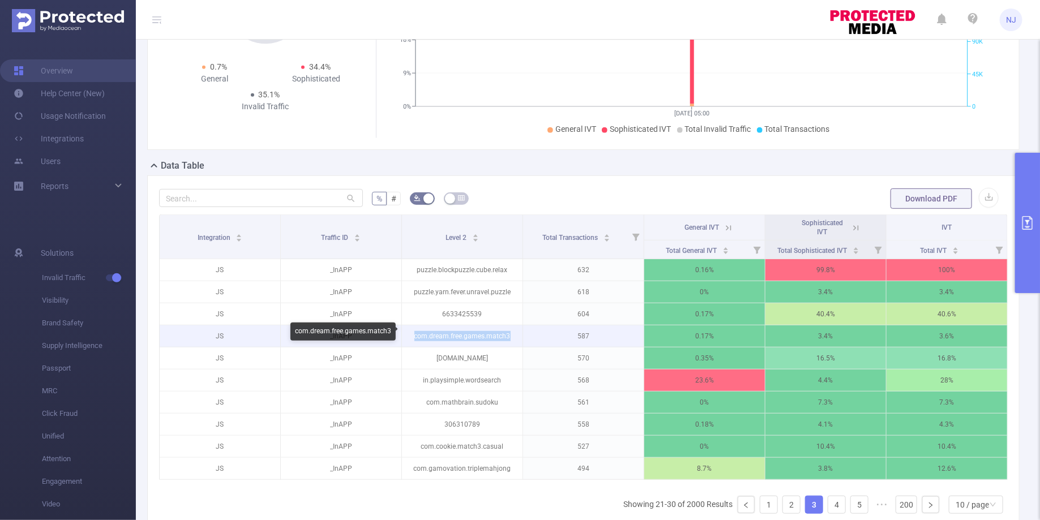
drag, startPoint x: 512, startPoint y: 336, endPoint x: 404, endPoint y: 336, distance: 107.6
click at [404, 336] on p "com.dream.free.games.match3" at bounding box center [462, 337] width 121 height 22
copy p "com.dream.free.games.match3"
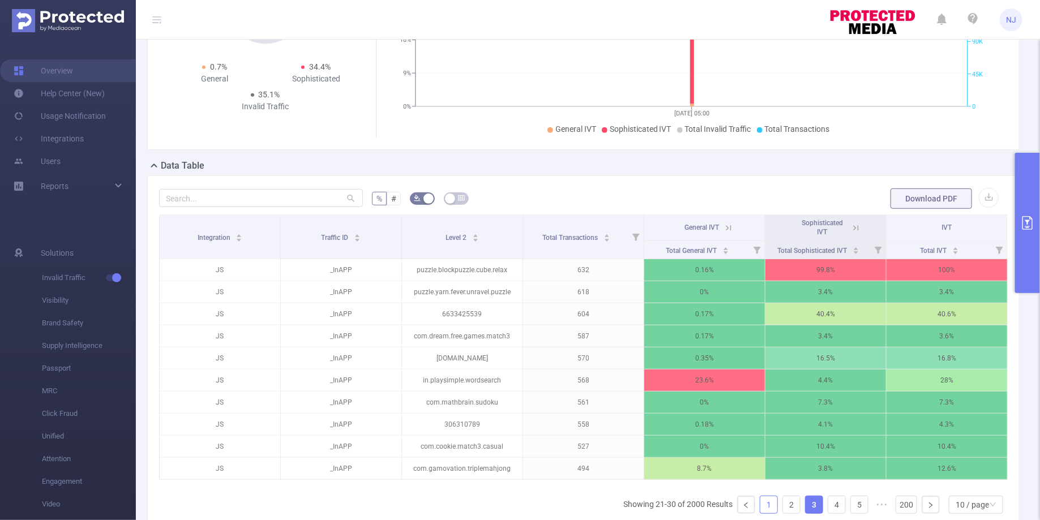
click at [767, 497] on link "1" at bounding box center [768, 505] width 17 height 17
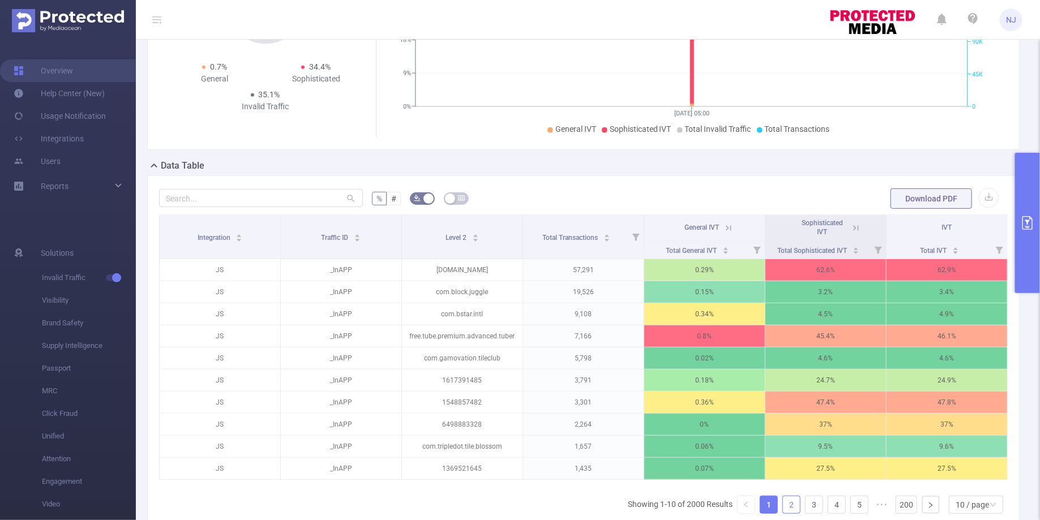
click at [784, 497] on link "2" at bounding box center [791, 505] width 17 height 17
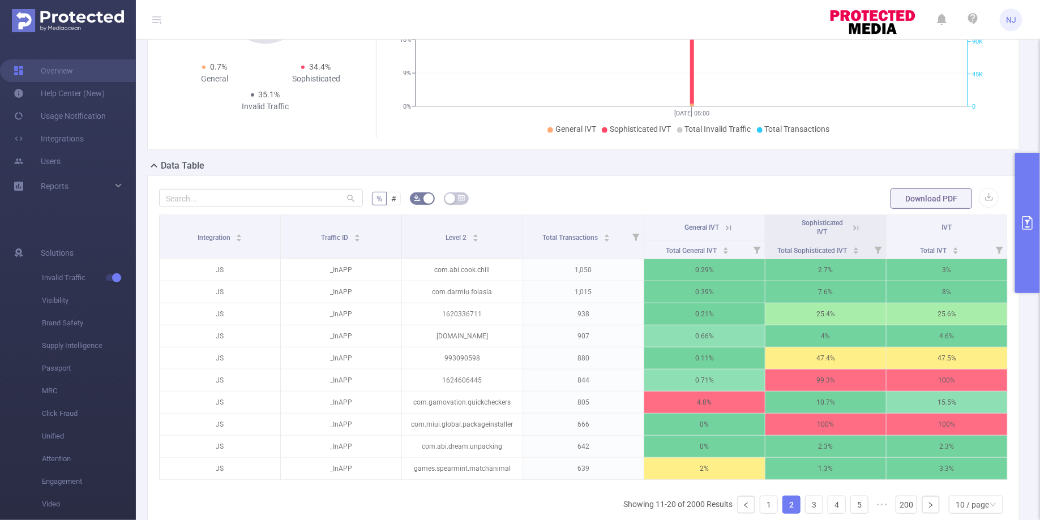
click at [1024, 219] on icon "primary" at bounding box center [1028, 223] width 14 height 14
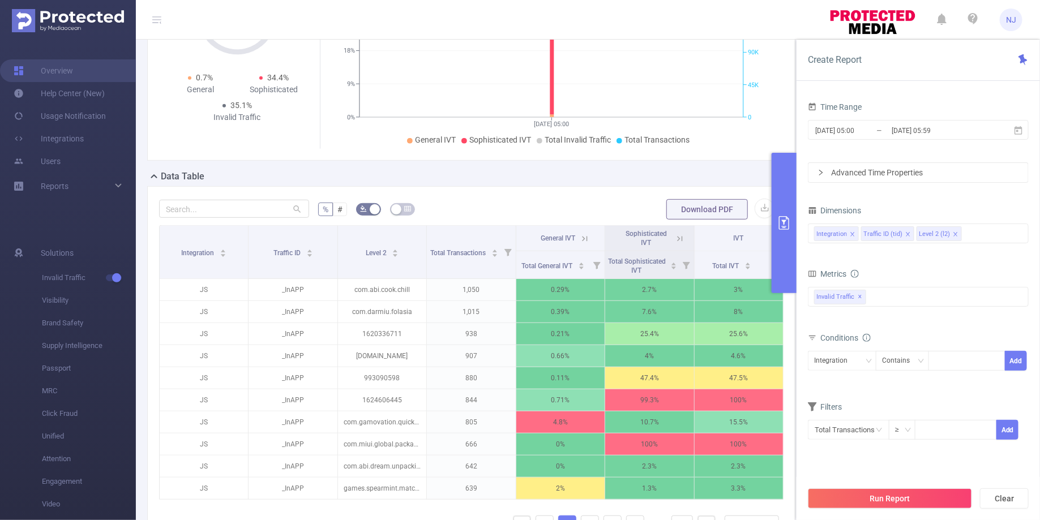
click at [610, 188] on div "% # Download PDF Integration Traffic ID Level 2 Total Transactions General IVT …" at bounding box center [471, 381] width 648 height 391
click at [565, 183] on div "Data Table" at bounding box center [475, 178] width 657 height 16
click at [597, 187] on div "% # Download PDF Integration Traffic ID Level 2 Total Transactions General IVT …" at bounding box center [471, 381] width 648 height 391
click at [610, 186] on div "% # Download PDF Integration Traffic ID Level 2 Total Transactions General IVT …" at bounding box center [471, 381] width 648 height 391
click at [529, 183] on div "Data Table" at bounding box center [475, 178] width 657 height 16
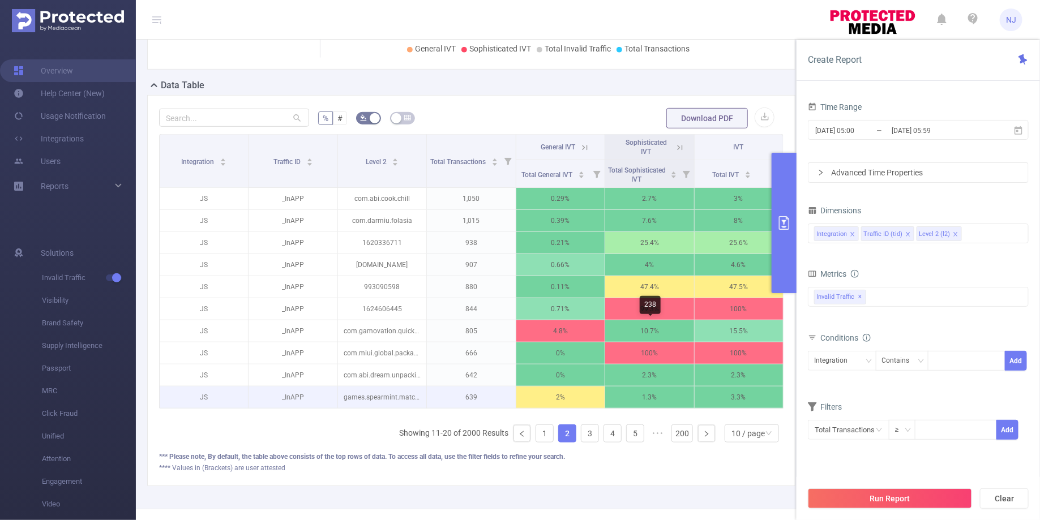
scroll to position [313, 0]
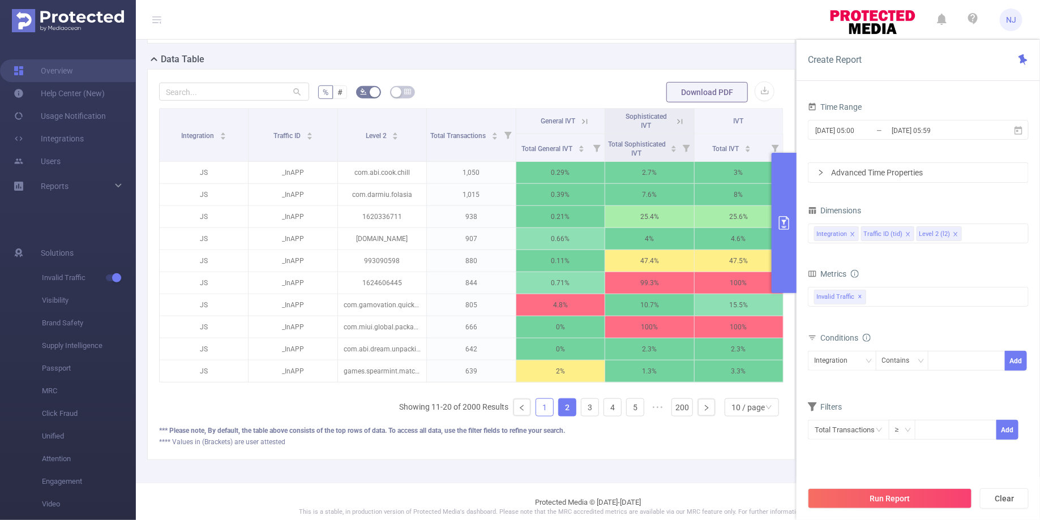
click at [550, 403] on link "1" at bounding box center [544, 407] width 17 height 17
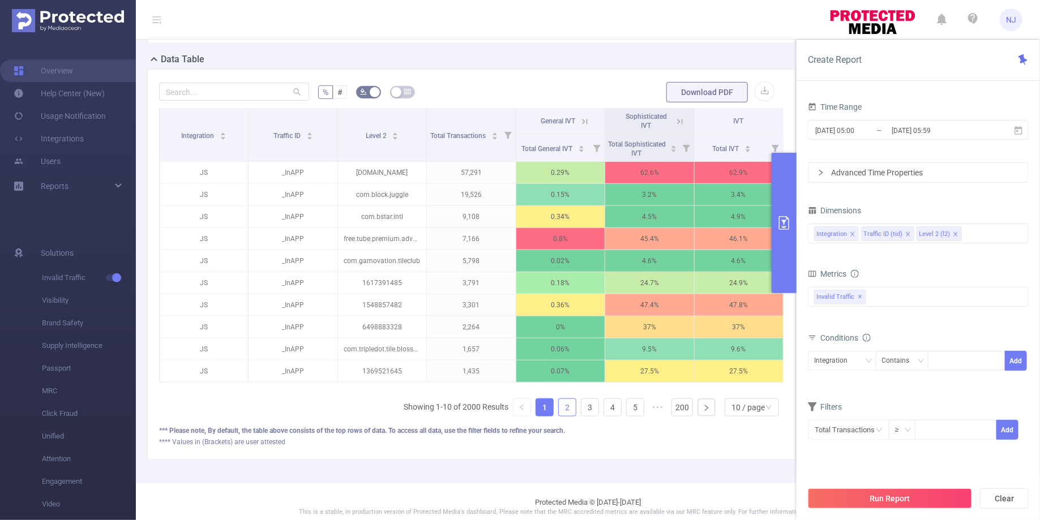
click at [568, 403] on link "2" at bounding box center [567, 407] width 17 height 17
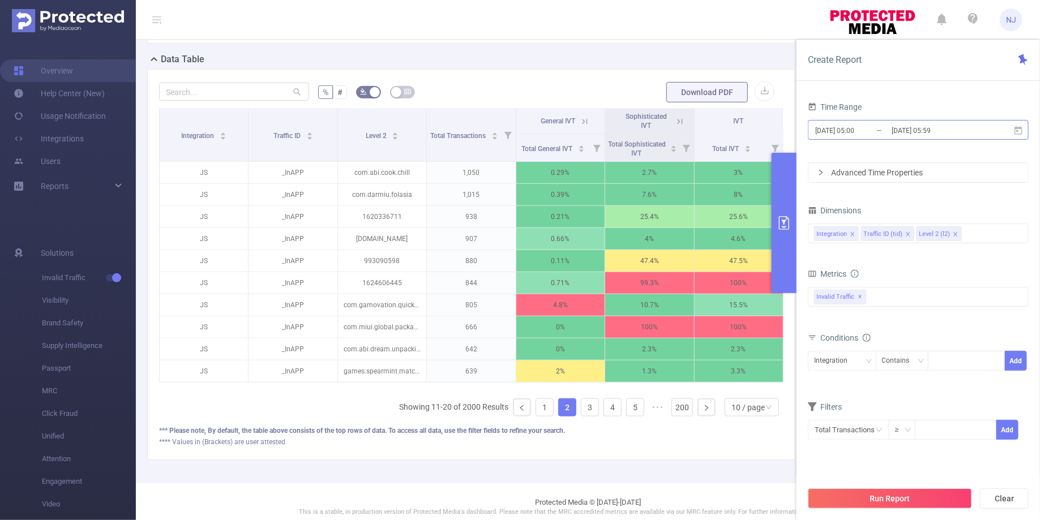
click at [976, 126] on input "[DATE] 05:59" at bounding box center [937, 130] width 92 height 15
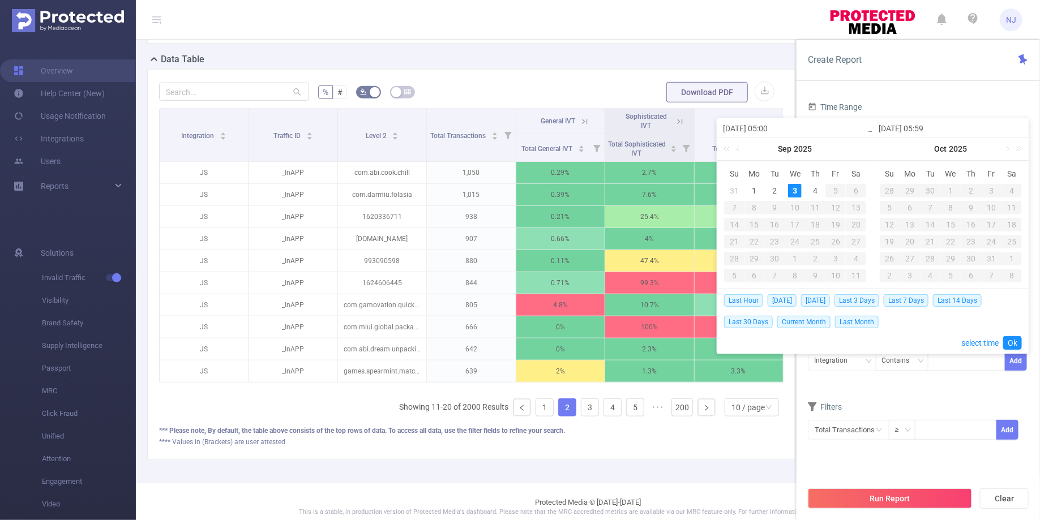
click at [931, 127] on input "[DATE] 05:59" at bounding box center [951, 129] width 144 height 14
type input "[DATE] 0:59"
type input "[DATE] 06:59"
click at [1014, 340] on link "Ok" at bounding box center [1012, 343] width 19 height 14
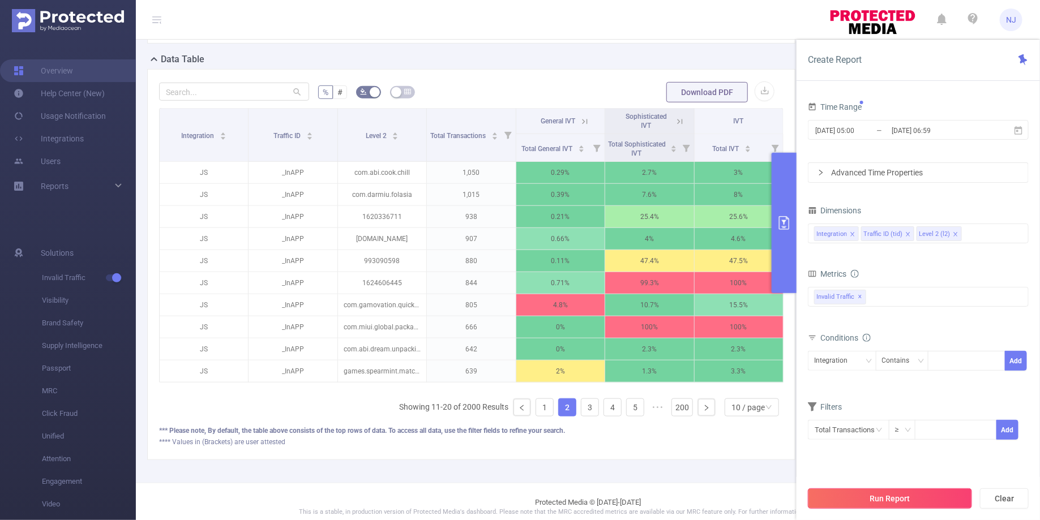
click at [909, 499] on button "Run Report" at bounding box center [890, 499] width 164 height 20
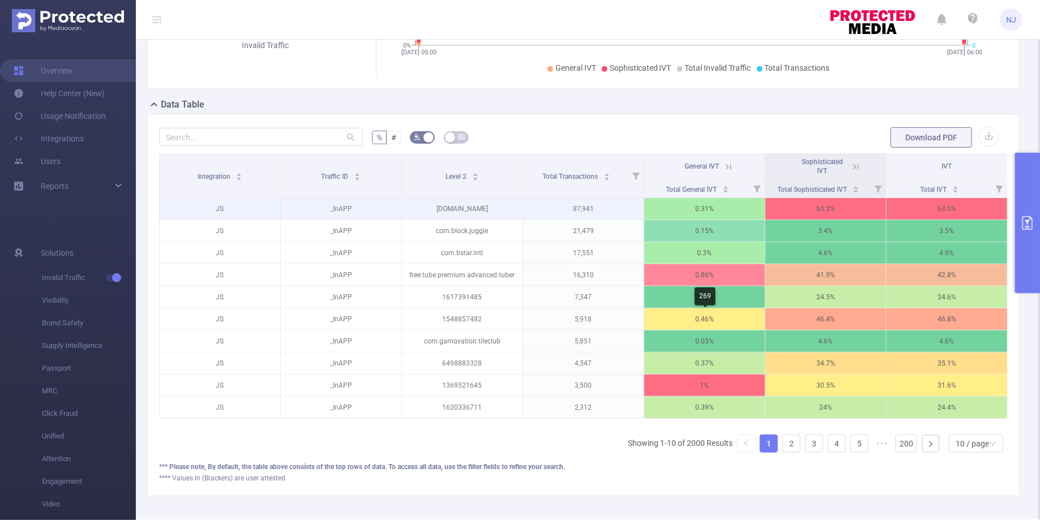
scroll to position [300, 0]
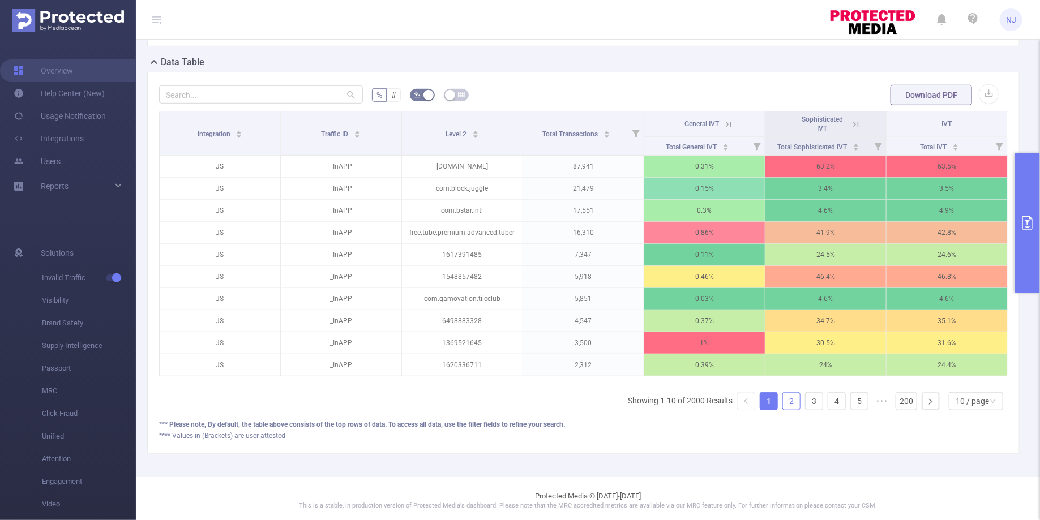
click at [792, 400] on link "2" at bounding box center [791, 401] width 17 height 17
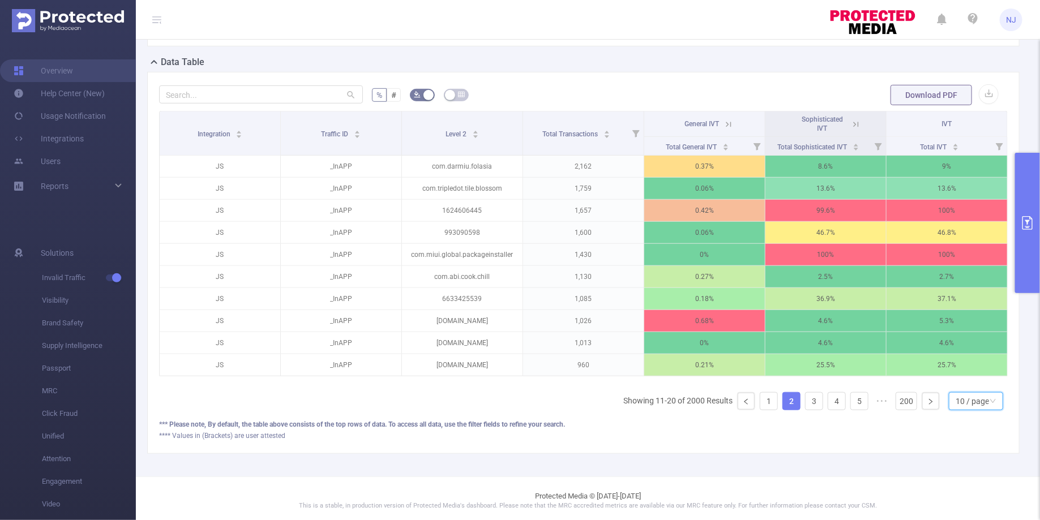
click at [965, 400] on div "10 / page" at bounding box center [972, 401] width 33 height 17
click at [966, 333] on li "30 / page" at bounding box center [977, 342] width 54 height 18
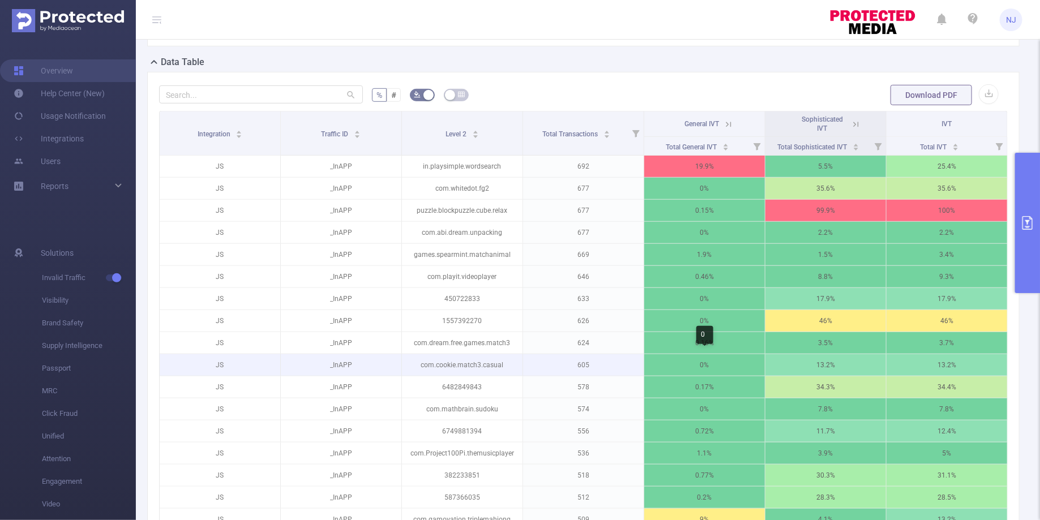
scroll to position [737, 0]
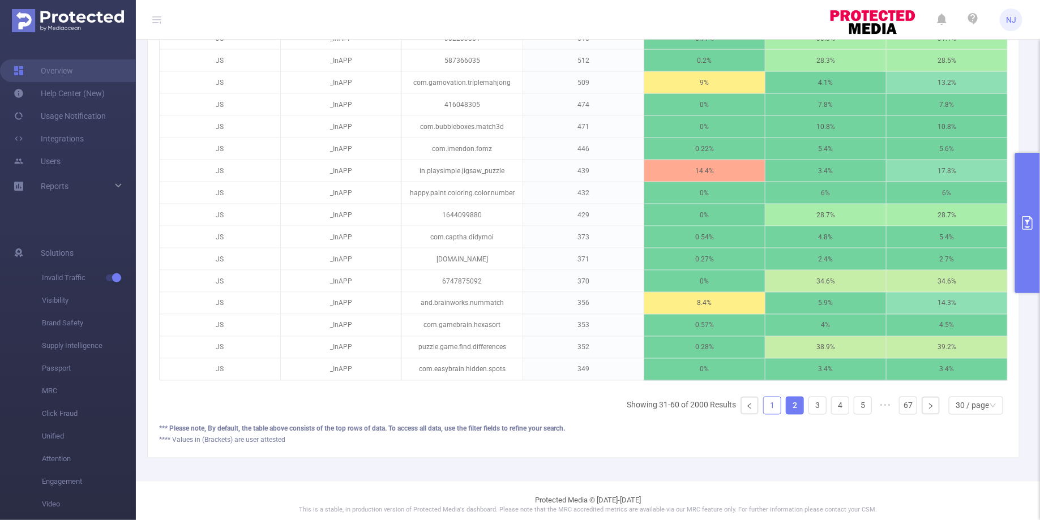
click at [773, 400] on link "1" at bounding box center [772, 406] width 17 height 17
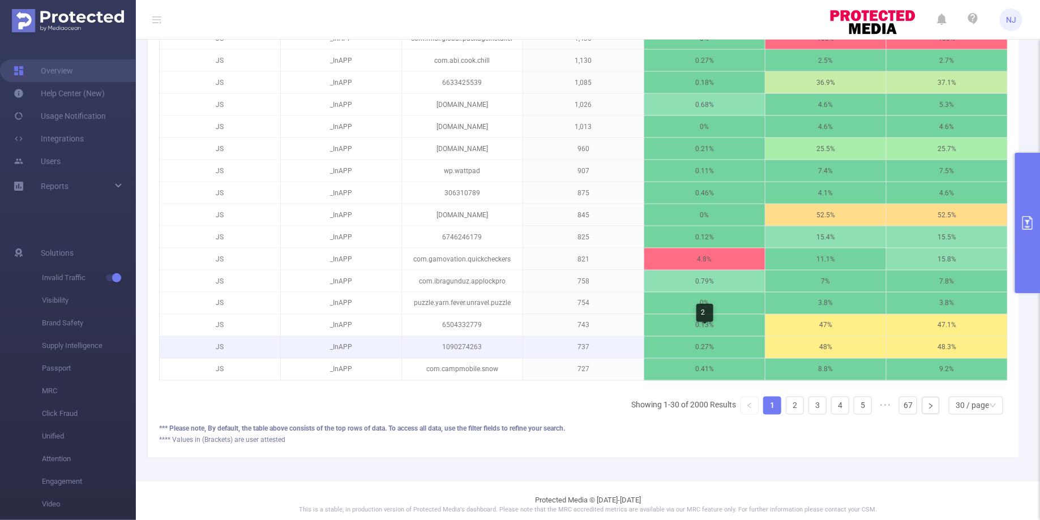
scroll to position [378, 0]
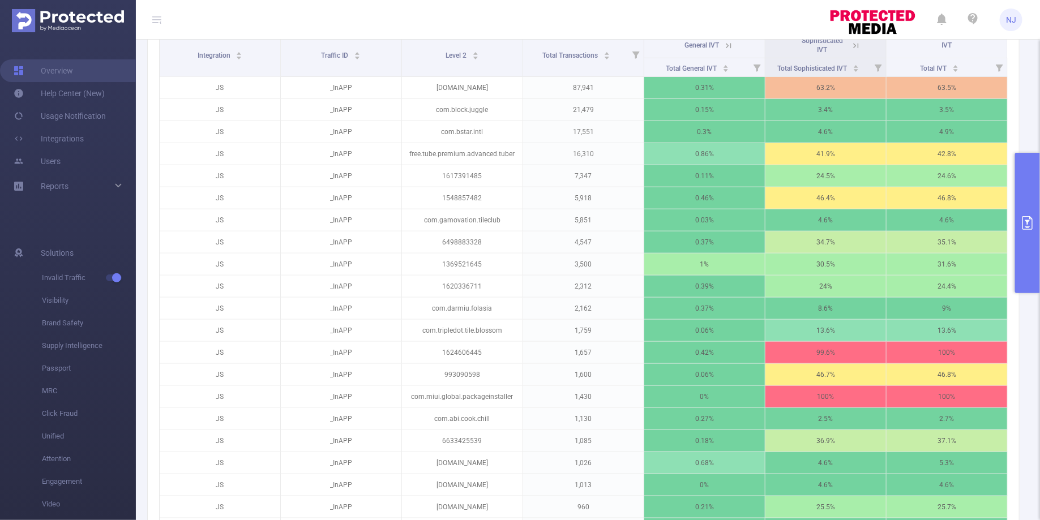
click at [859, 46] on icon at bounding box center [856, 46] width 10 height 10
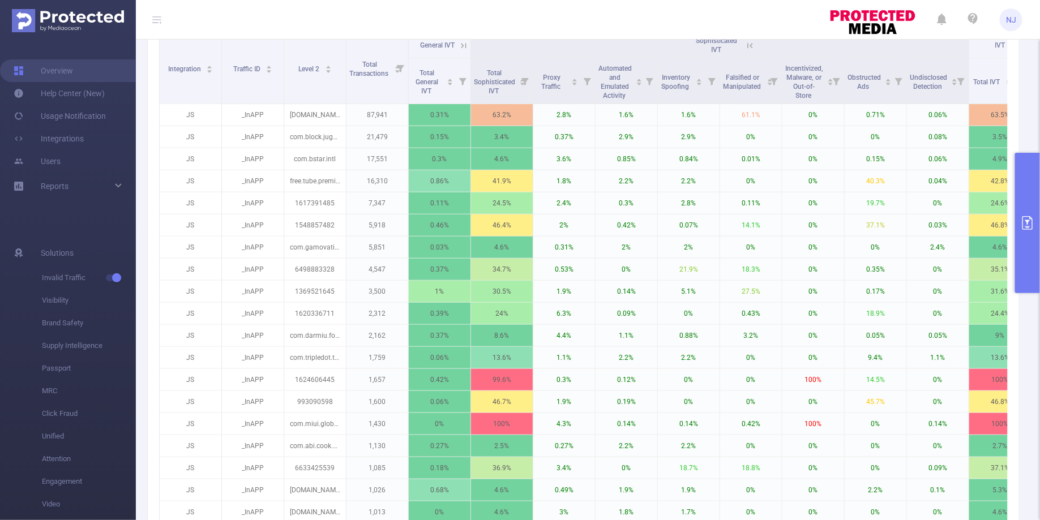
scroll to position [405, 0]
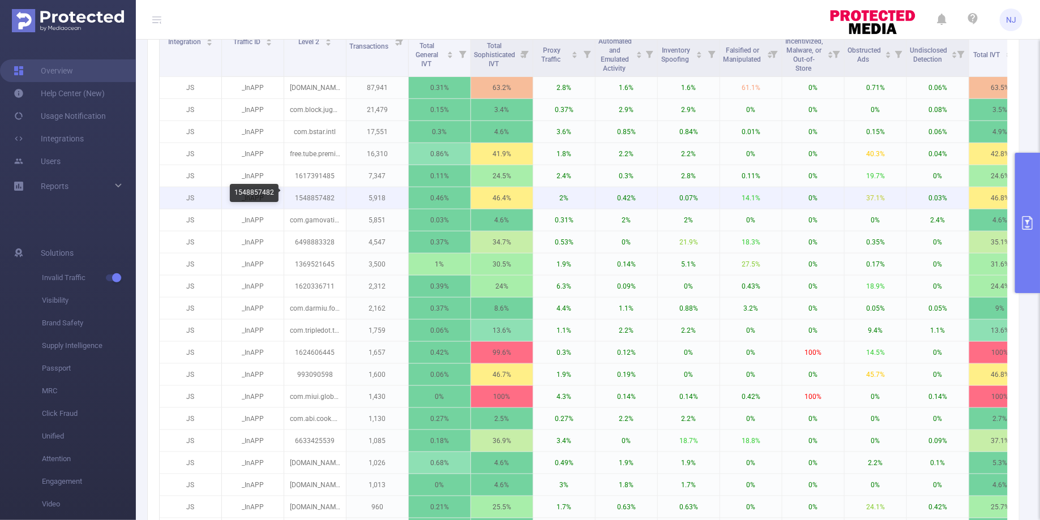
click at [311, 197] on p "1548857482" at bounding box center [315, 198] width 62 height 22
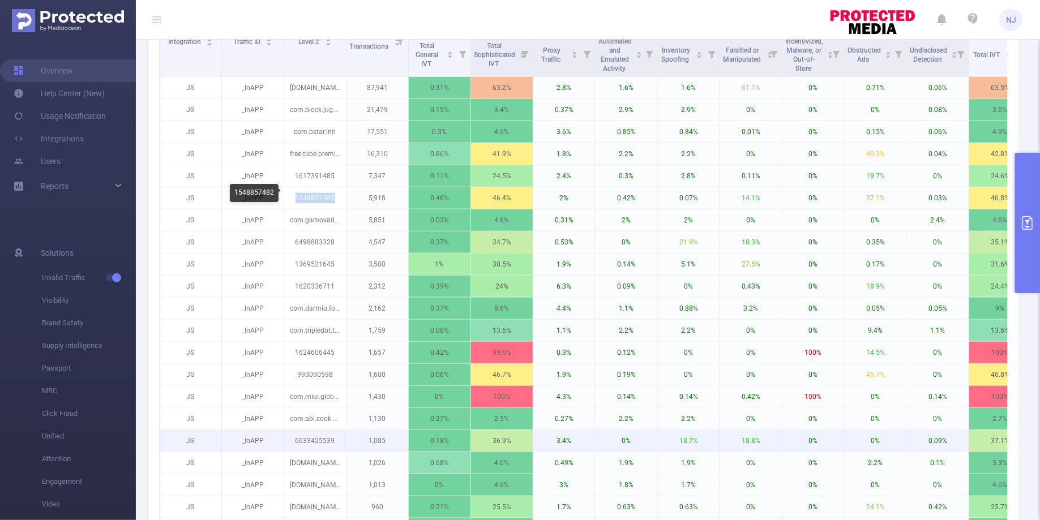
copy p "1548857482"
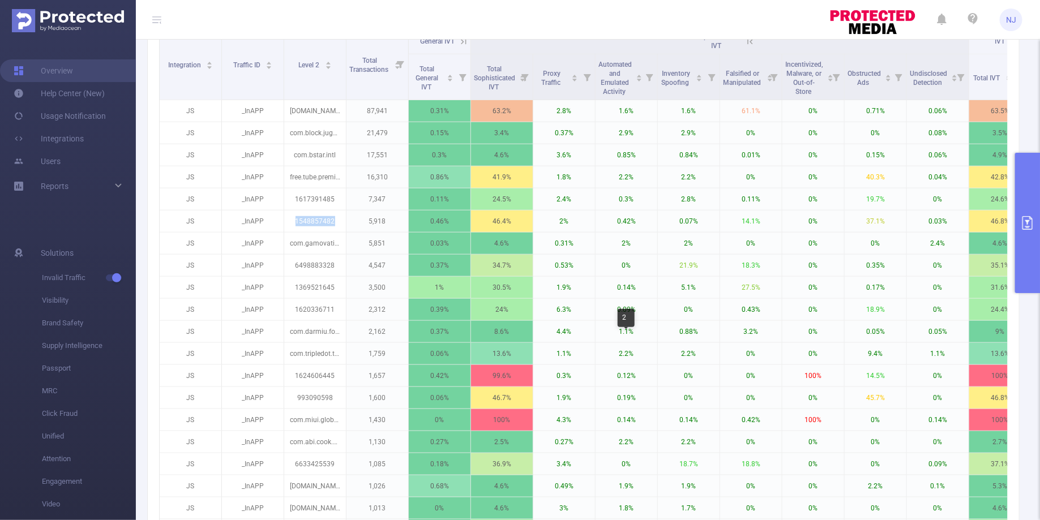
scroll to position [334, 0]
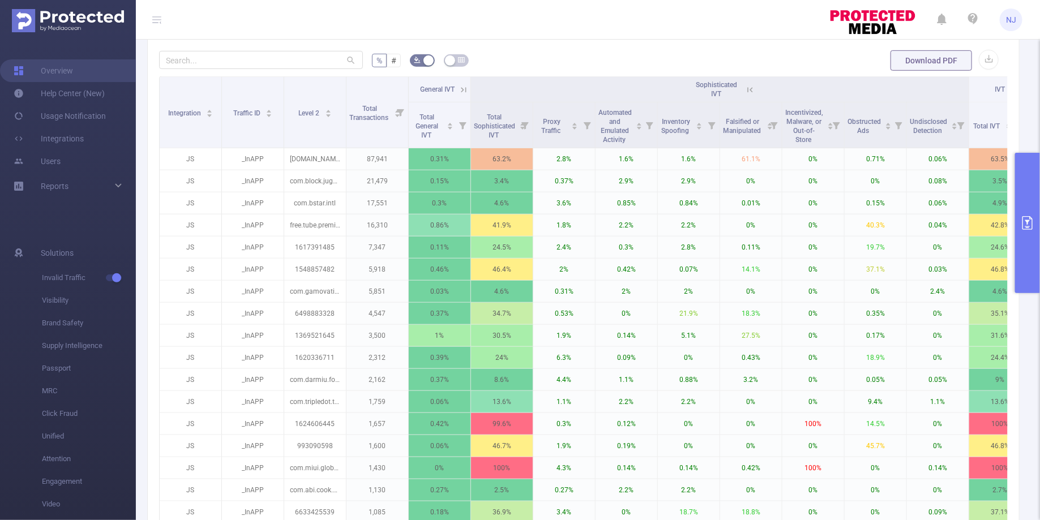
click at [1021, 216] on button "primary" at bounding box center [1027, 223] width 25 height 140
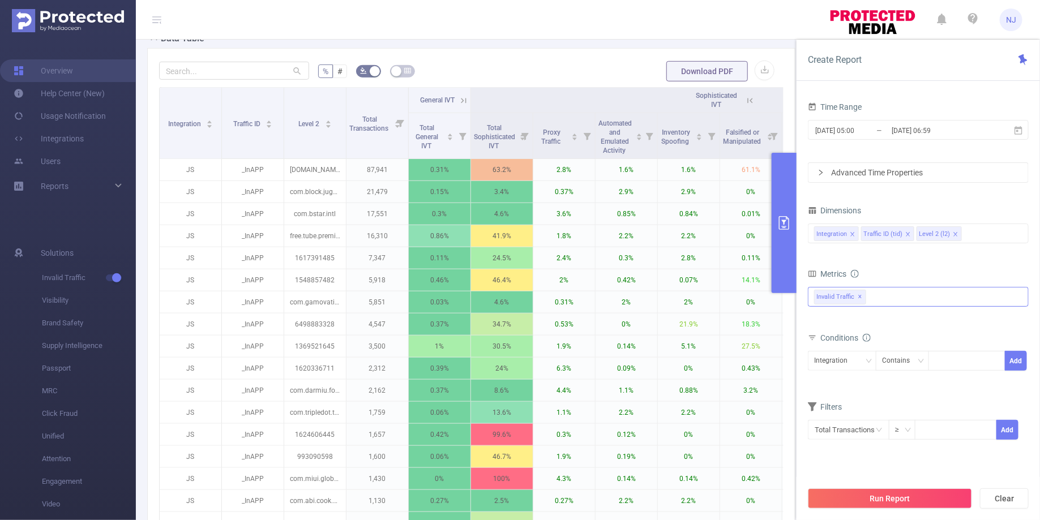
click at [909, 291] on div "Invalid Traffic ✕ Invalid Traffic" at bounding box center [918, 297] width 221 height 20
click at [843, 366] on div "Integration" at bounding box center [834, 361] width 41 height 19
click at [838, 398] on li "Traffic ID (tid)" at bounding box center [842, 401] width 69 height 18
click at [855, 358] on div "Traffic ID (tid)" at bounding box center [838, 361] width 49 height 19
click at [851, 381] on li "Integration" at bounding box center [842, 383] width 69 height 18
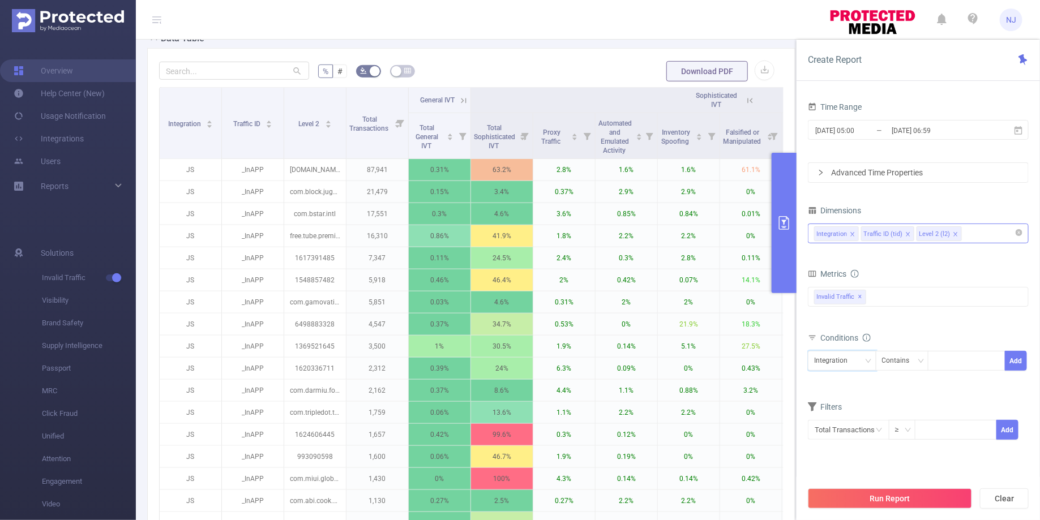
click at [984, 225] on div "Integration Traffic ID (tid) Level 2 (l2)" at bounding box center [918, 233] width 208 height 19
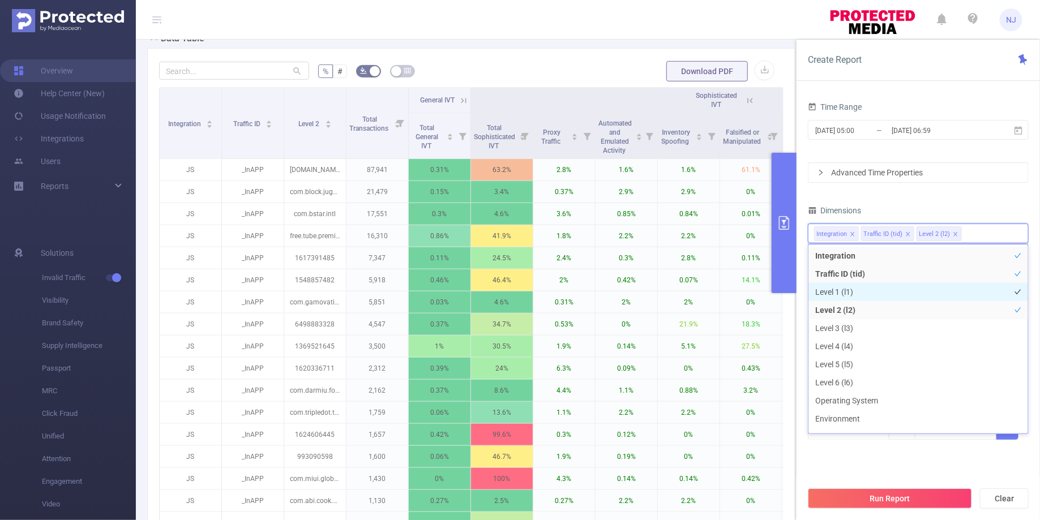
click at [859, 296] on li "Level 1 (l1)" at bounding box center [919, 292] width 220 height 18
click at [854, 463] on div "Time Range [DATE] 05:00 _ [DATE] 06:59 Advanced Time Properties Dimensions Inte…" at bounding box center [918, 283] width 221 height 369
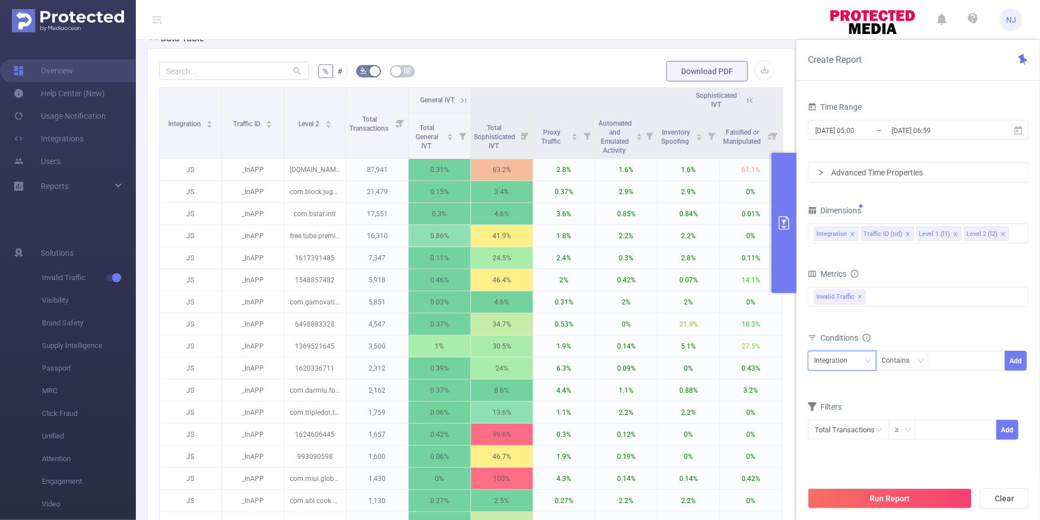
click at [851, 362] on div "Integration" at bounding box center [834, 361] width 41 height 19
click at [844, 419] on li "Level 1 (l1)" at bounding box center [842, 419] width 69 height 18
click at [942, 358] on div at bounding box center [966, 361] width 65 height 19
paste input "6498883328"
type input "6498883328"
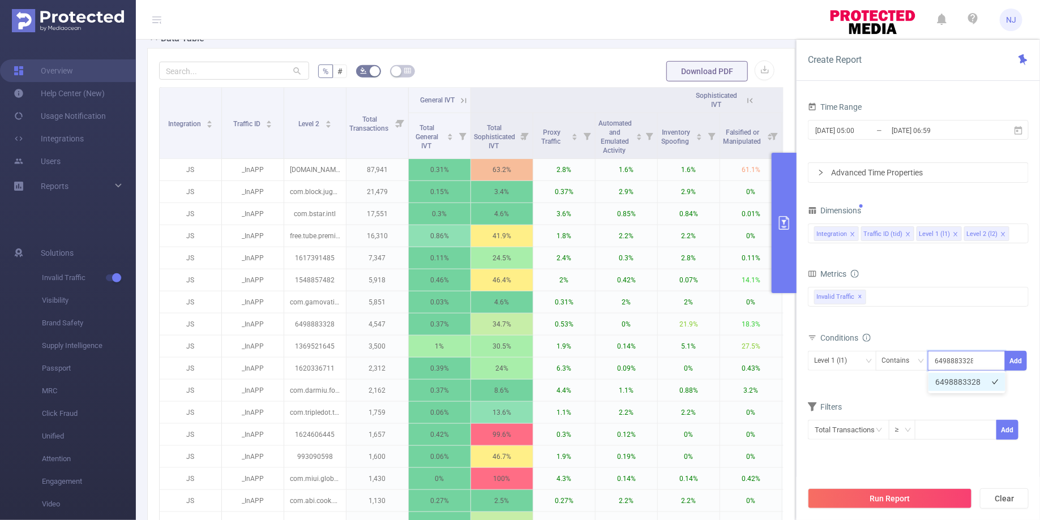
click at [972, 380] on li "6498883328" at bounding box center [967, 382] width 77 height 18
click at [1005, 331] on div "Conditions" at bounding box center [918, 339] width 221 height 19
click at [1015, 357] on button "Add" at bounding box center [1016, 361] width 22 height 20
click at [900, 498] on button "Run Report" at bounding box center [890, 499] width 164 height 20
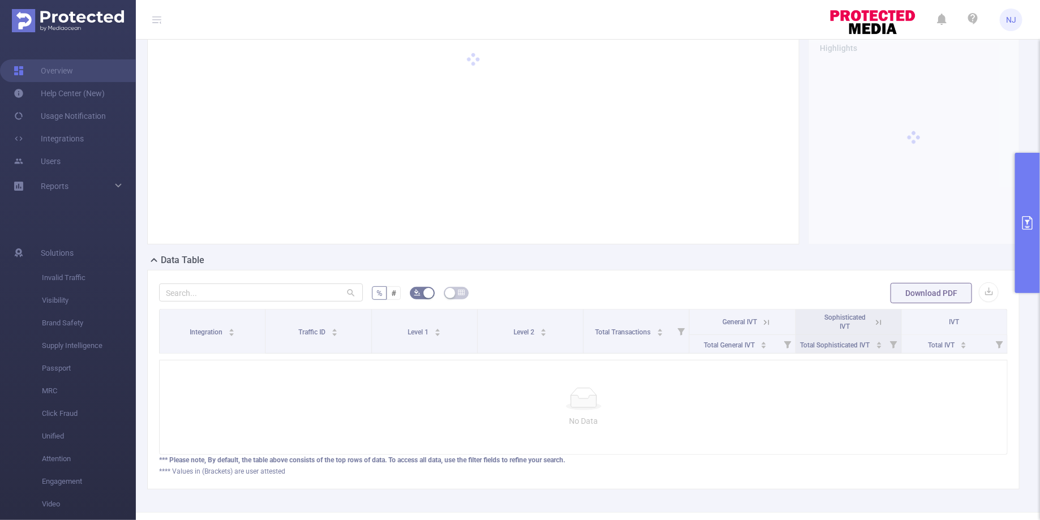
scroll to position [15, 0]
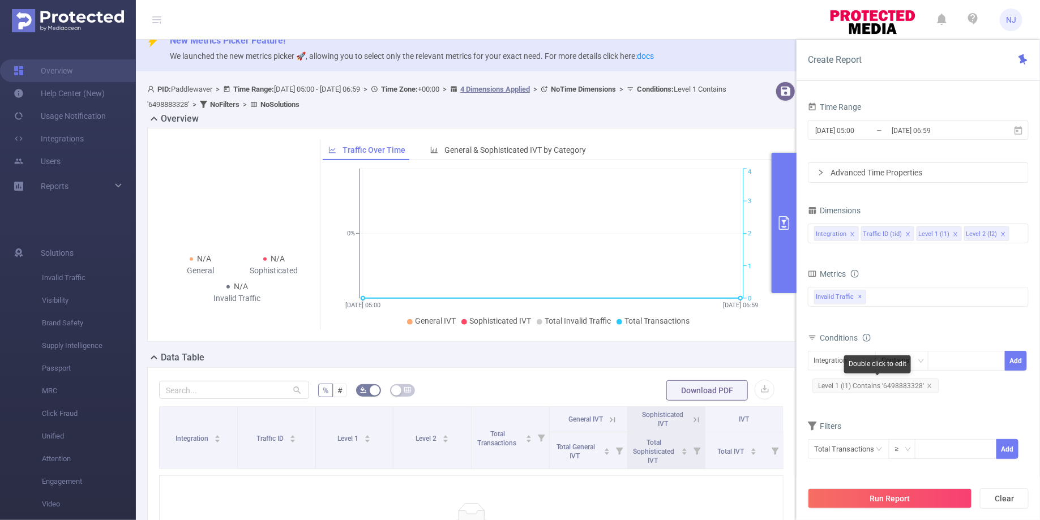
click at [922, 387] on span "Level 1 (l1) Contains '6498883328'" at bounding box center [876, 386] width 127 height 15
click at [927, 383] on icon "icon: close" at bounding box center [930, 386] width 6 height 6
click at [836, 363] on div "Integration" at bounding box center [834, 361] width 41 height 19
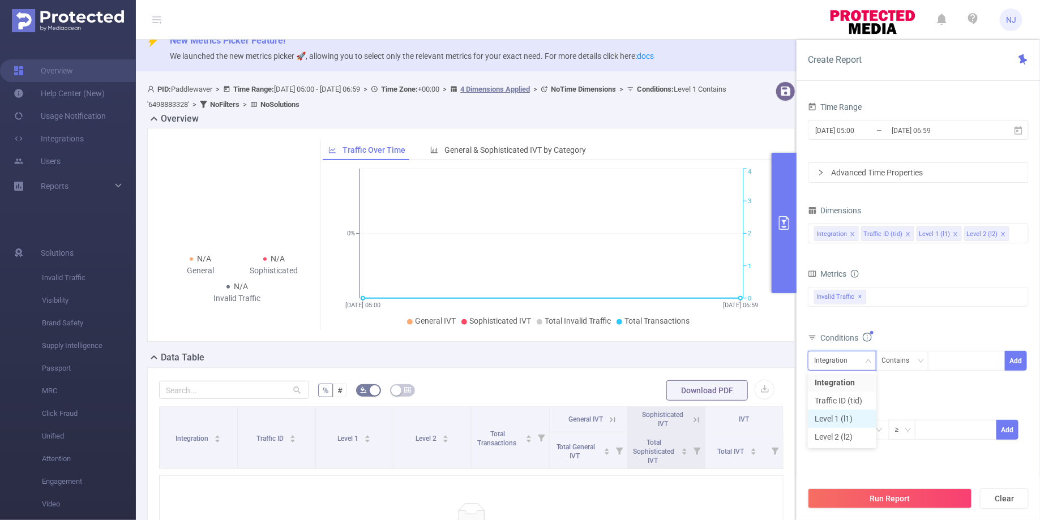
click at [832, 416] on li "Level 1 (l1)" at bounding box center [842, 419] width 69 height 18
click at [858, 358] on div "Level 1 (l1)" at bounding box center [842, 361] width 56 height 19
click at [843, 375] on li "Integration" at bounding box center [842, 383] width 69 height 18
click at [886, 504] on button "Run Report" at bounding box center [890, 499] width 164 height 20
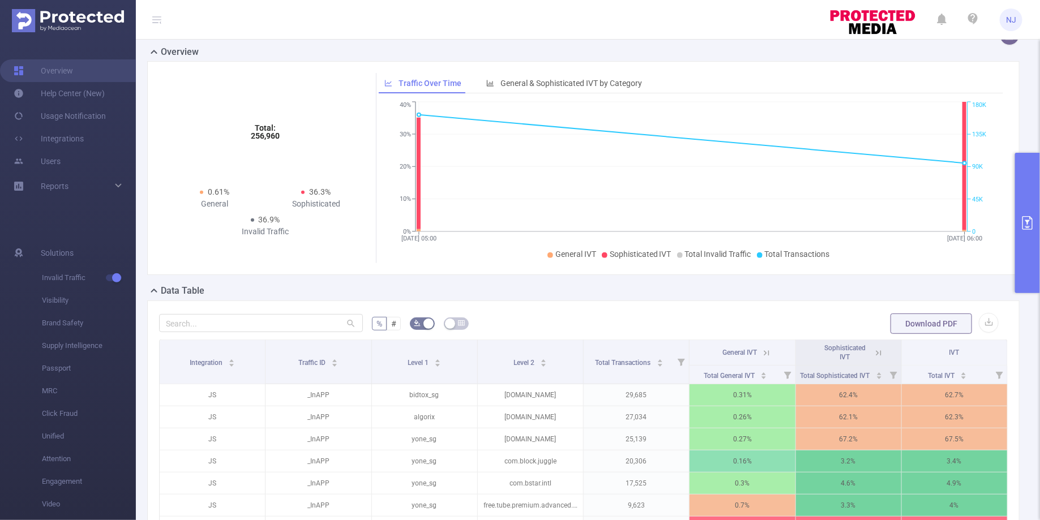
scroll to position [74, 0]
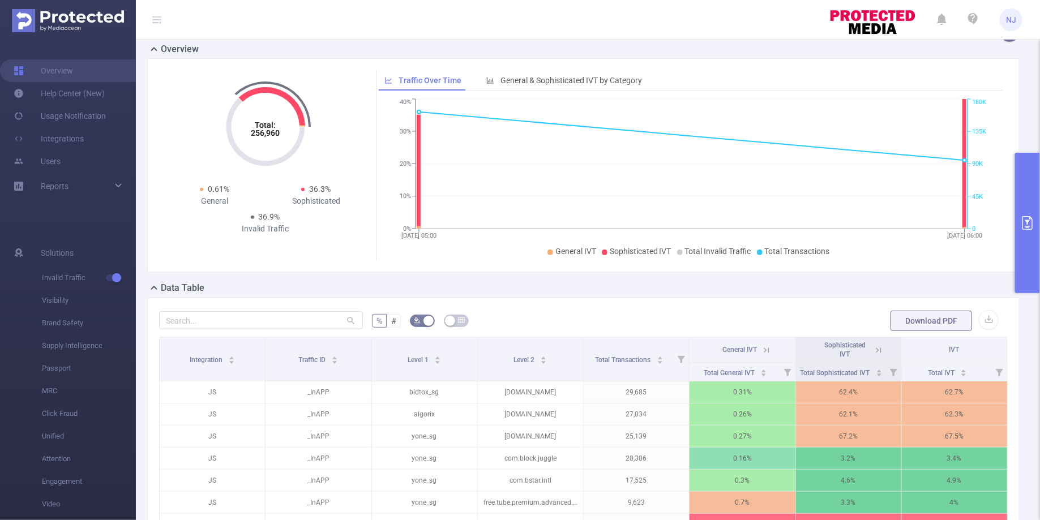
click at [1027, 232] on button "primary" at bounding box center [1027, 223] width 25 height 140
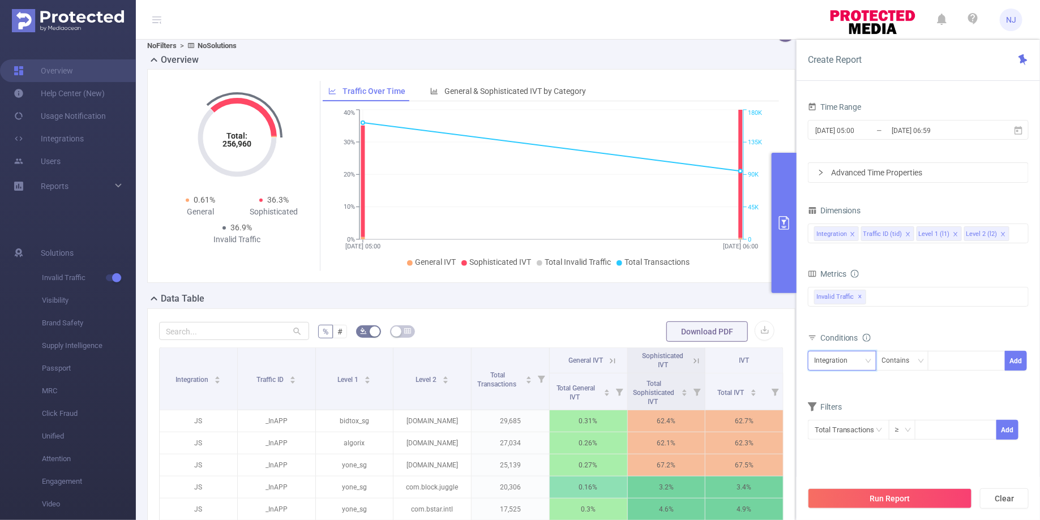
click at [843, 361] on div "Integration" at bounding box center [834, 361] width 41 height 19
click at [828, 433] on li "Level 2 (l2)" at bounding box center [842, 437] width 69 height 18
click at [951, 358] on div at bounding box center [966, 361] width 65 height 19
paste input "6498883328"
type input "6498883328"
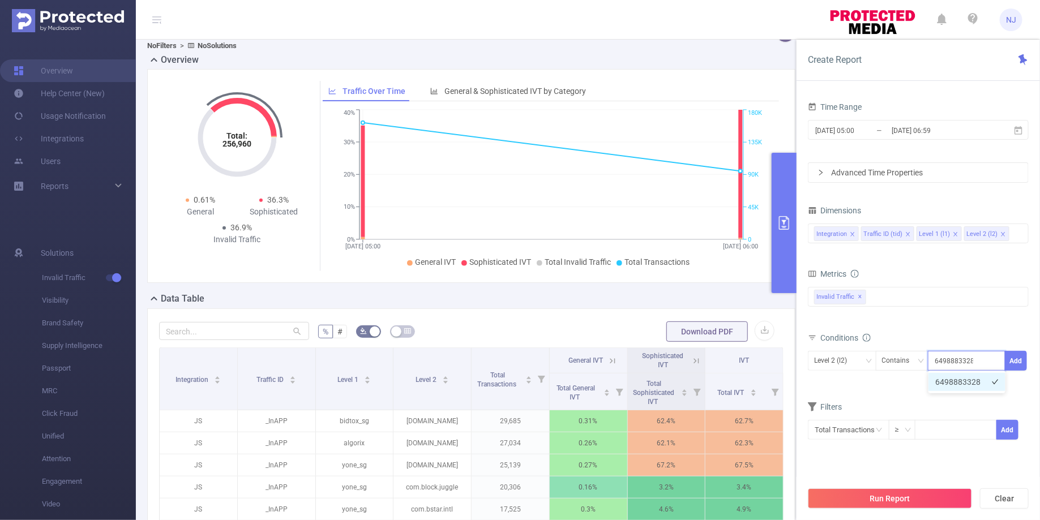
click at [980, 383] on li "6498883328" at bounding box center [967, 382] width 77 height 18
click at [1025, 361] on button "Add" at bounding box center [1016, 361] width 22 height 20
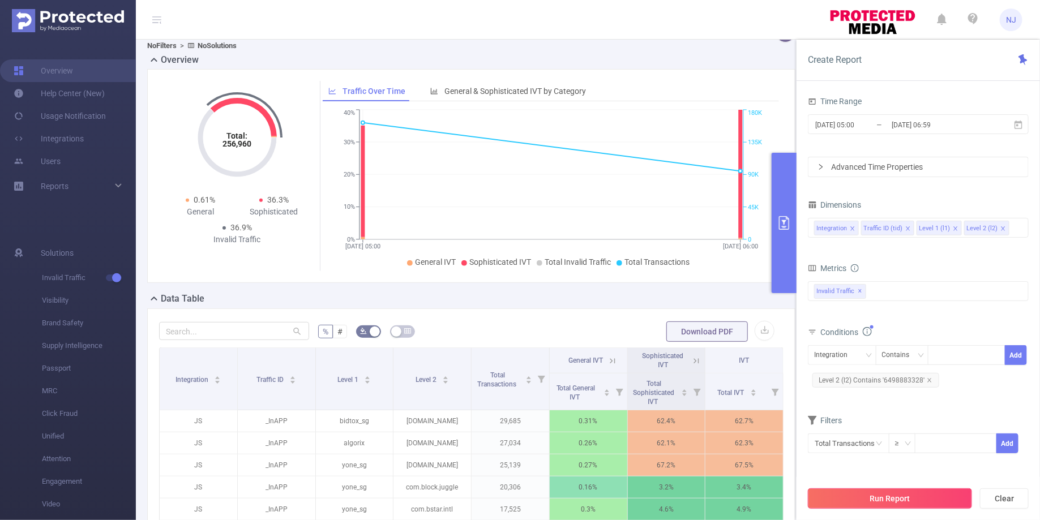
click at [897, 497] on button "Run Report" at bounding box center [890, 499] width 164 height 20
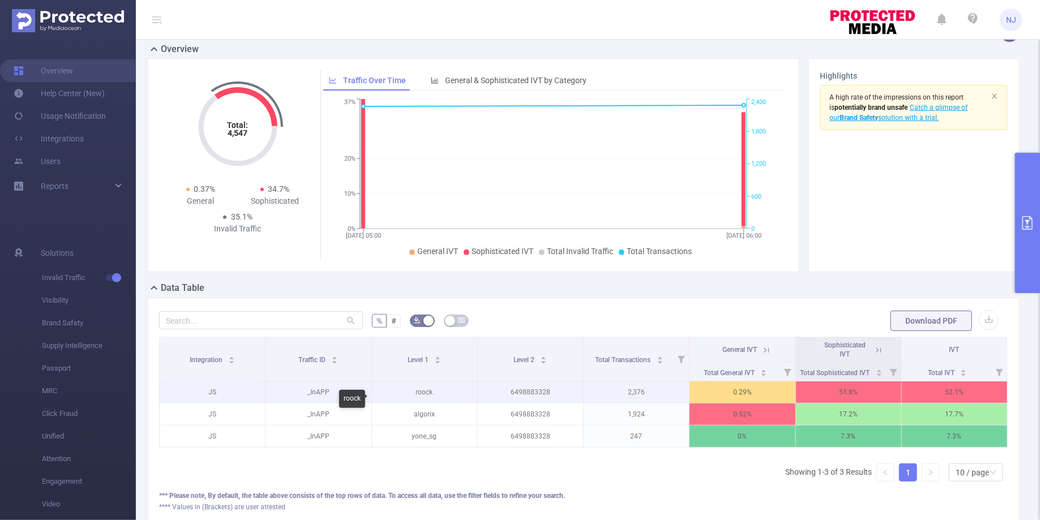
click at [434, 401] on p "roock" at bounding box center [424, 393] width 105 height 22
click at [422, 401] on p "roock" at bounding box center [424, 393] width 105 height 22
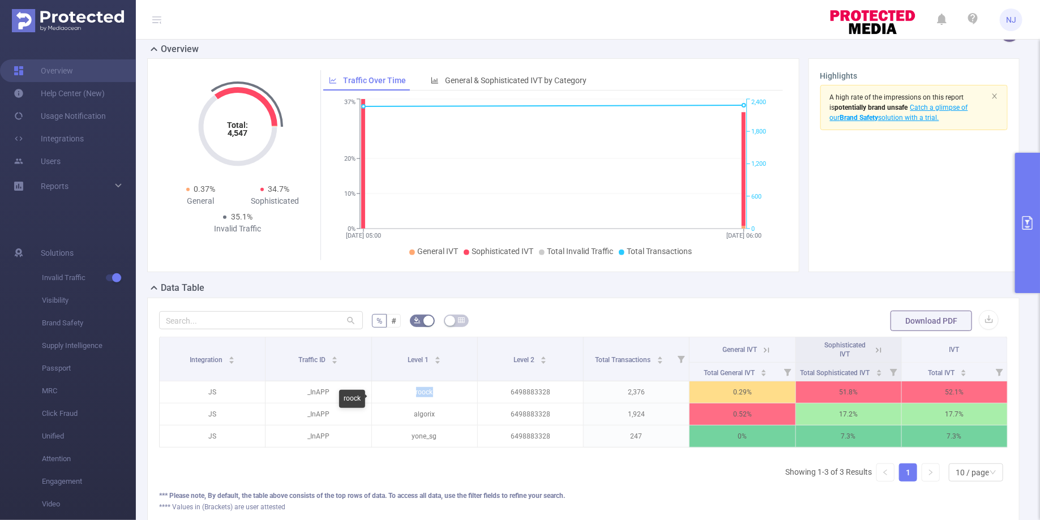
copy p "roock"
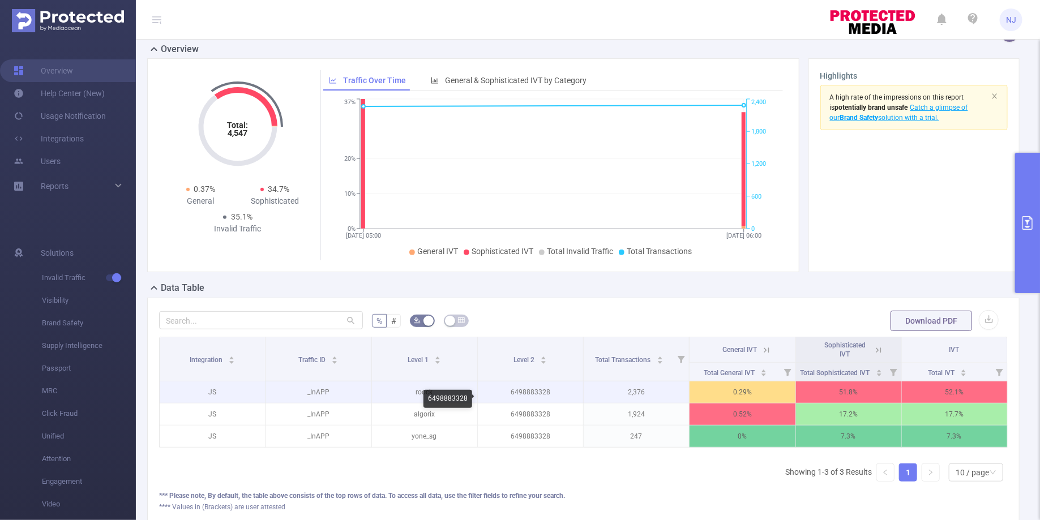
click at [529, 403] on p "6498883328" at bounding box center [530, 393] width 105 height 22
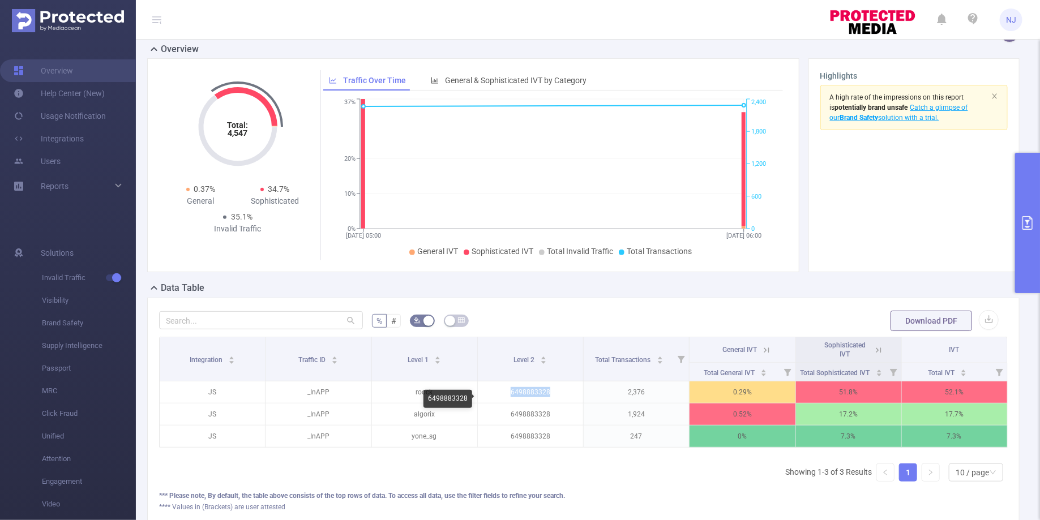
copy p "6498883328"
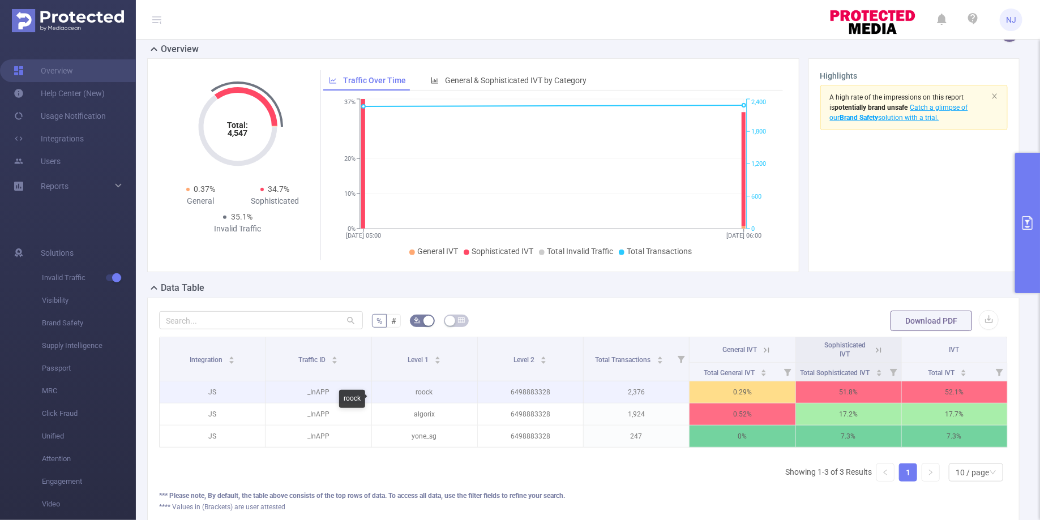
click at [431, 402] on p "roock" at bounding box center [424, 393] width 105 height 22
click at [428, 403] on p "roock" at bounding box center [424, 393] width 105 height 22
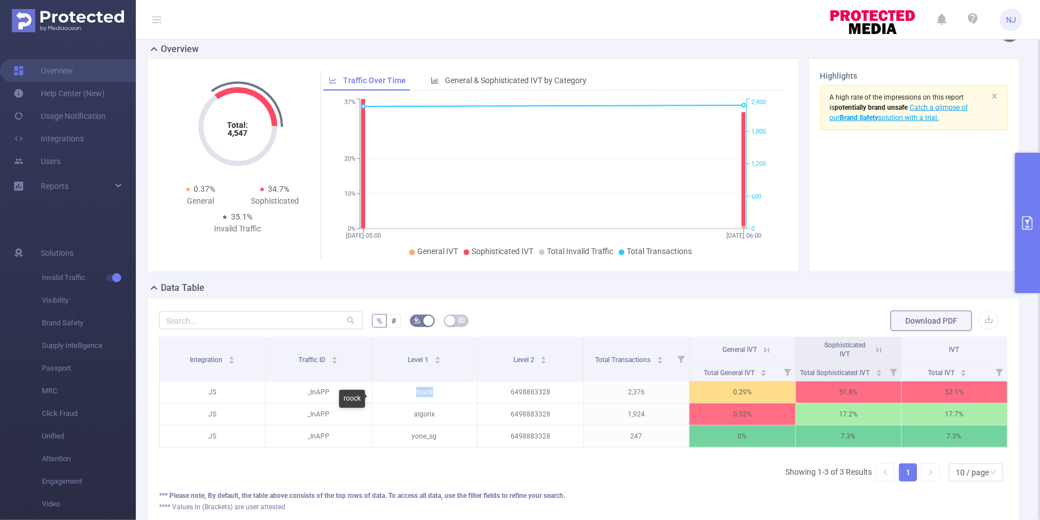
copy p "roock"
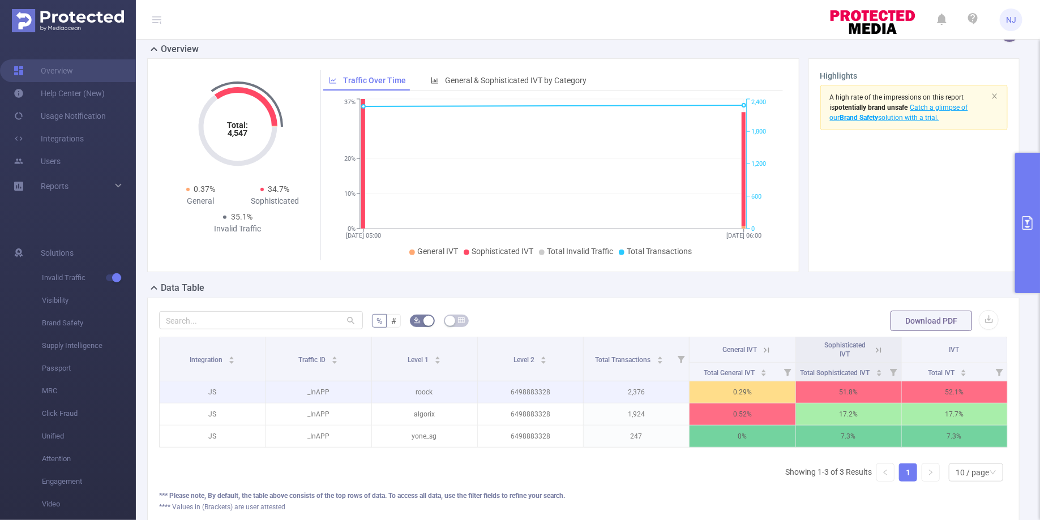
click at [420, 400] on p "roock" at bounding box center [424, 393] width 105 height 22
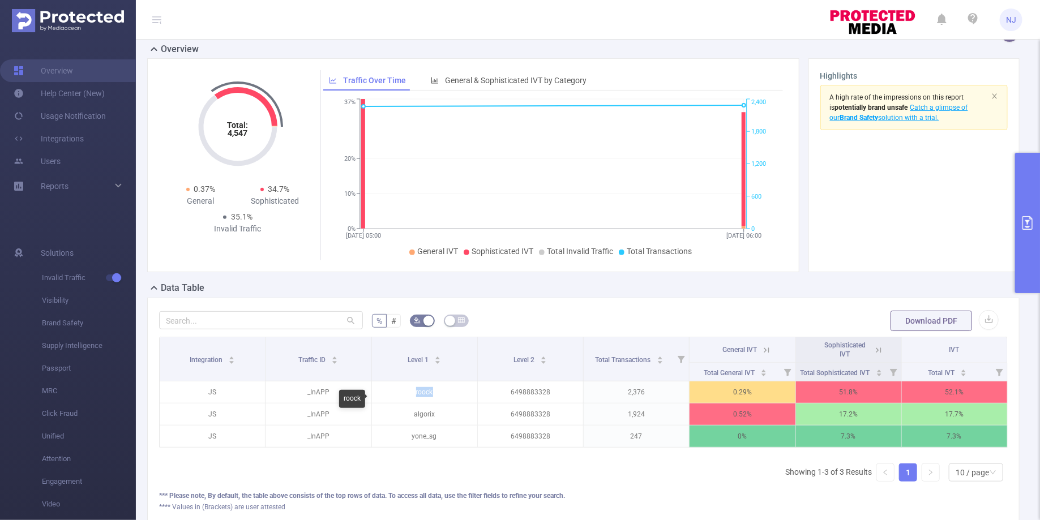
copy p "roock"
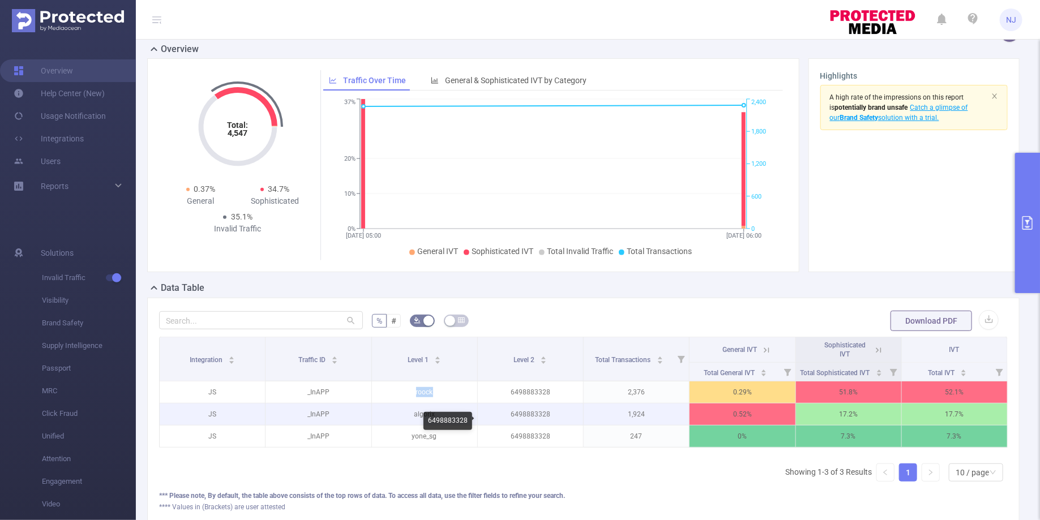
click at [545, 417] on p "6498883328" at bounding box center [530, 415] width 105 height 22
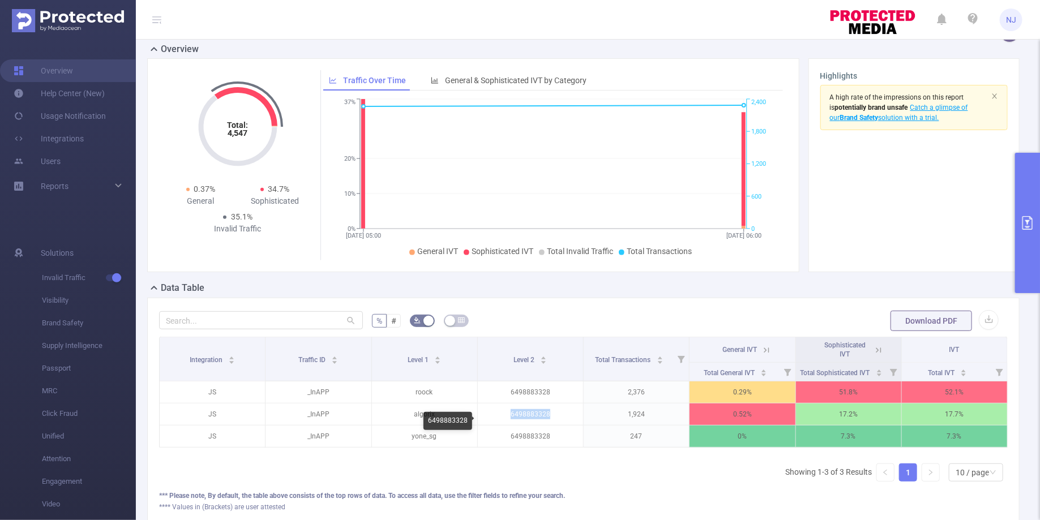
copy p "6498883328"
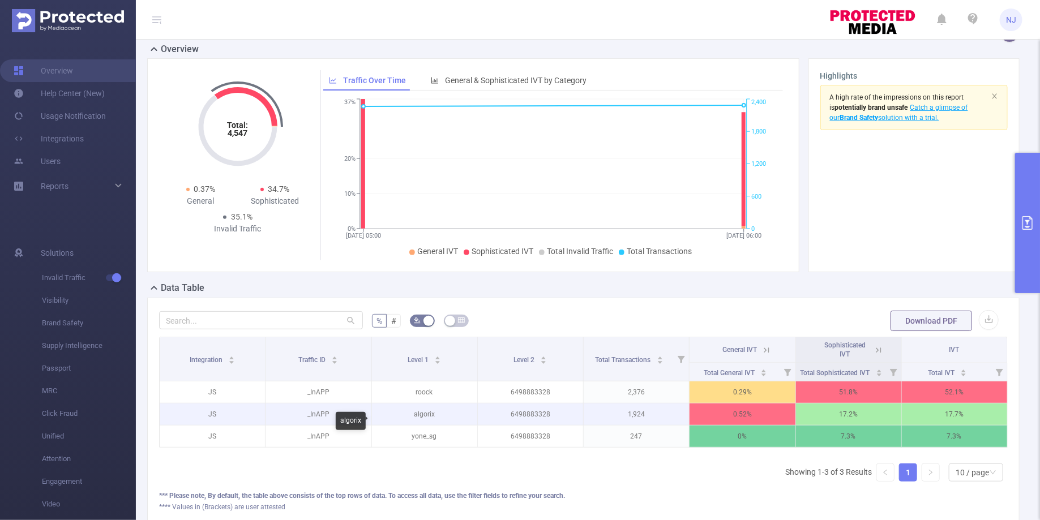
click at [419, 417] on p "algorix" at bounding box center [424, 415] width 105 height 22
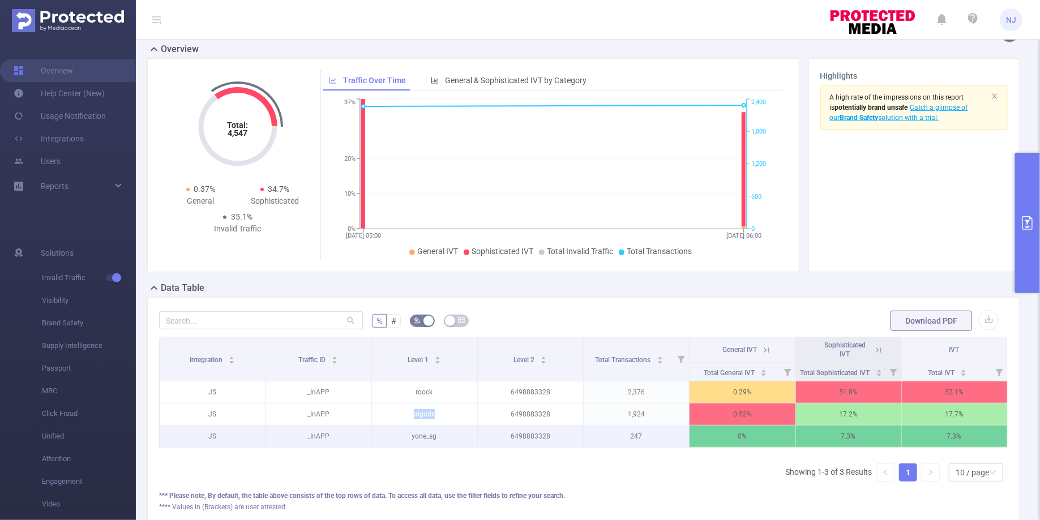
copy p "algorix"
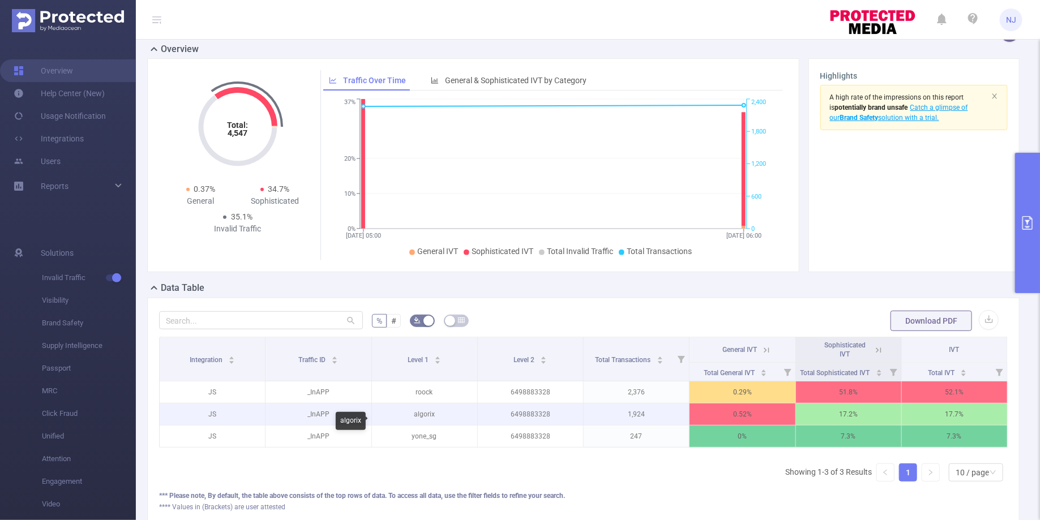
click at [429, 425] on p "algorix" at bounding box center [424, 415] width 105 height 22
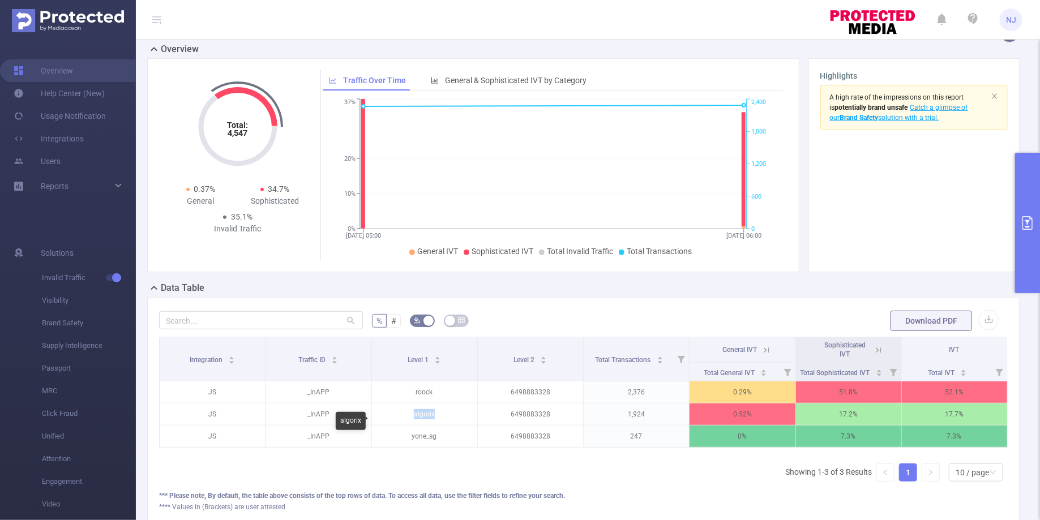
copy p "algorix"
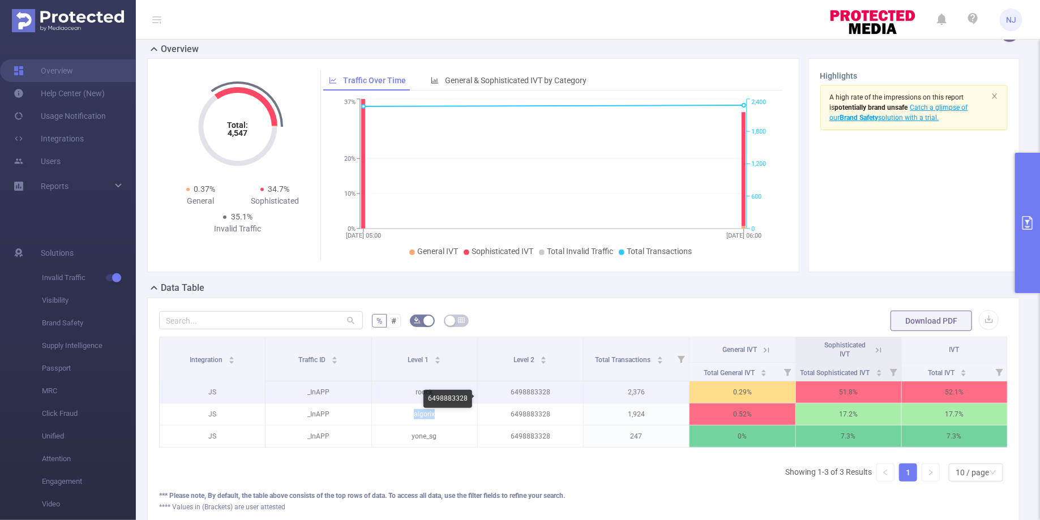
click at [532, 403] on p "6498883328" at bounding box center [530, 393] width 105 height 22
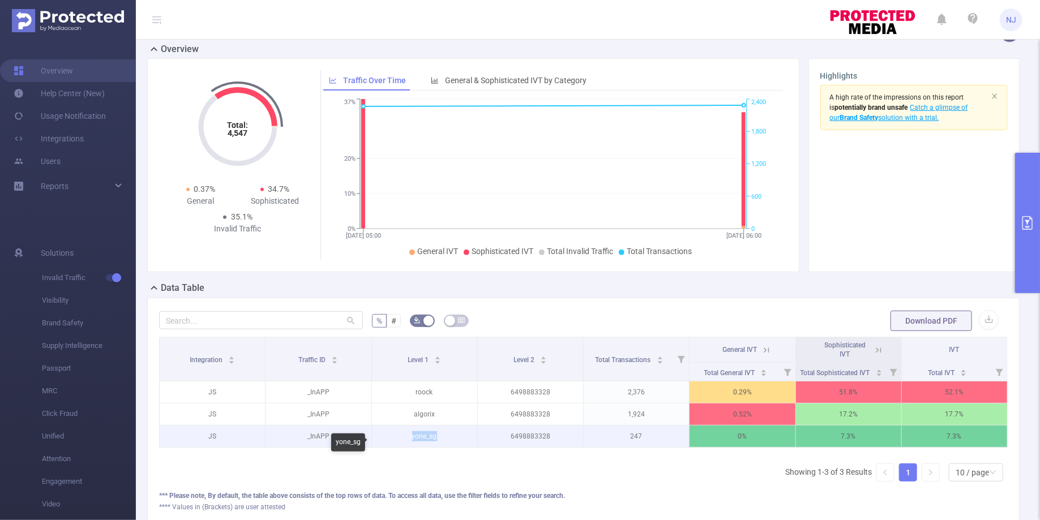
drag, startPoint x: 443, startPoint y: 448, endPoint x: 411, endPoint y: 447, distance: 32.9
click at [411, 447] on p "yone_sg" at bounding box center [424, 437] width 105 height 22
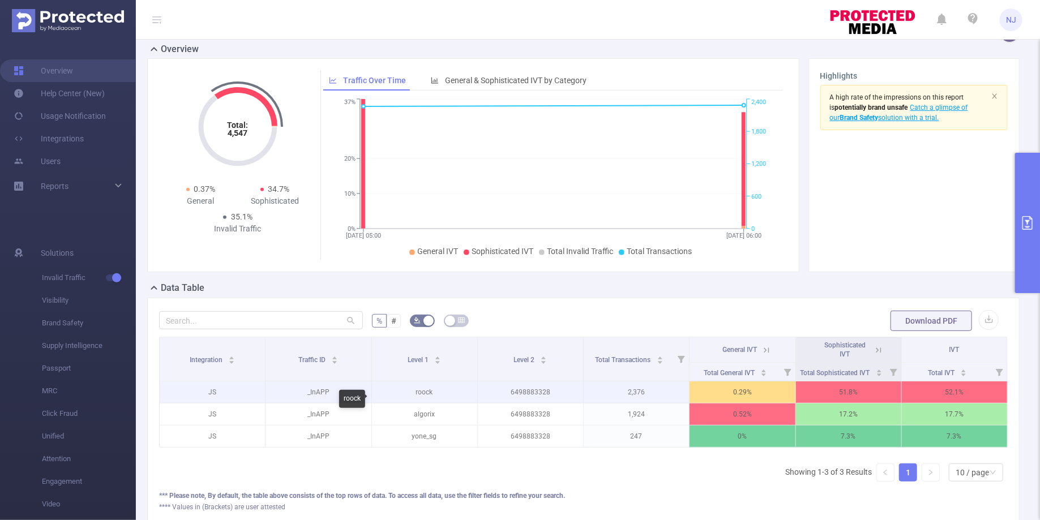
click at [418, 399] on p "roock" at bounding box center [424, 393] width 105 height 22
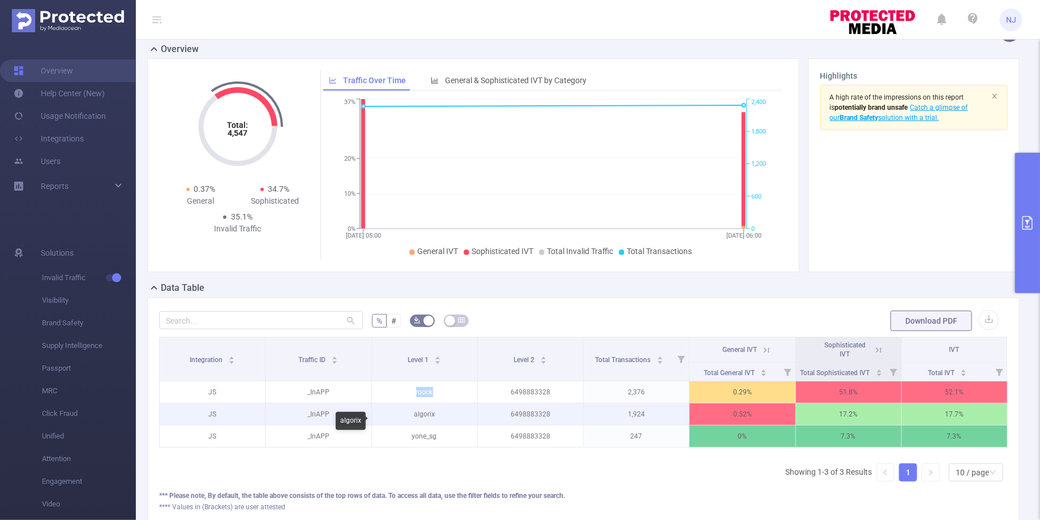
click at [421, 415] on p "algorix" at bounding box center [424, 415] width 105 height 22
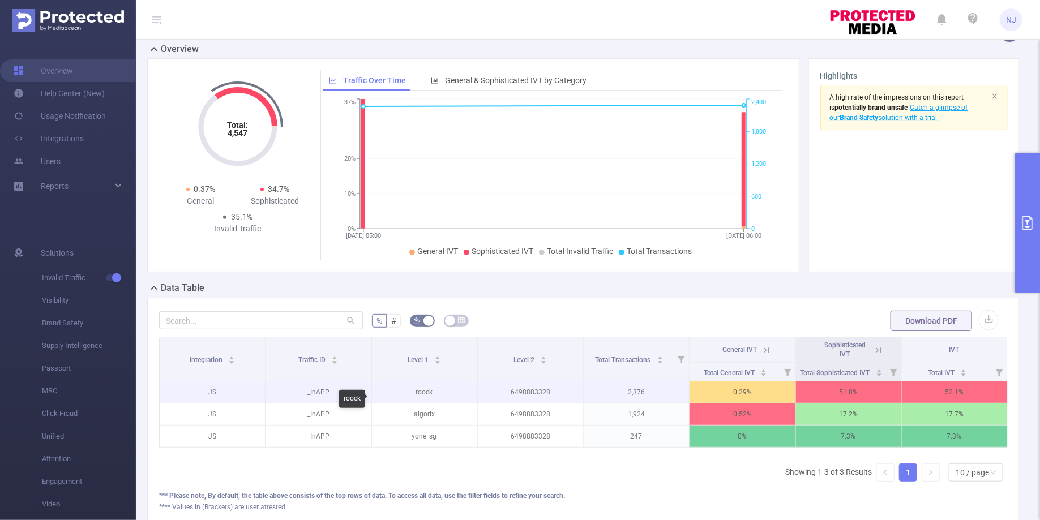
click at [421, 401] on p "roock" at bounding box center [424, 393] width 105 height 22
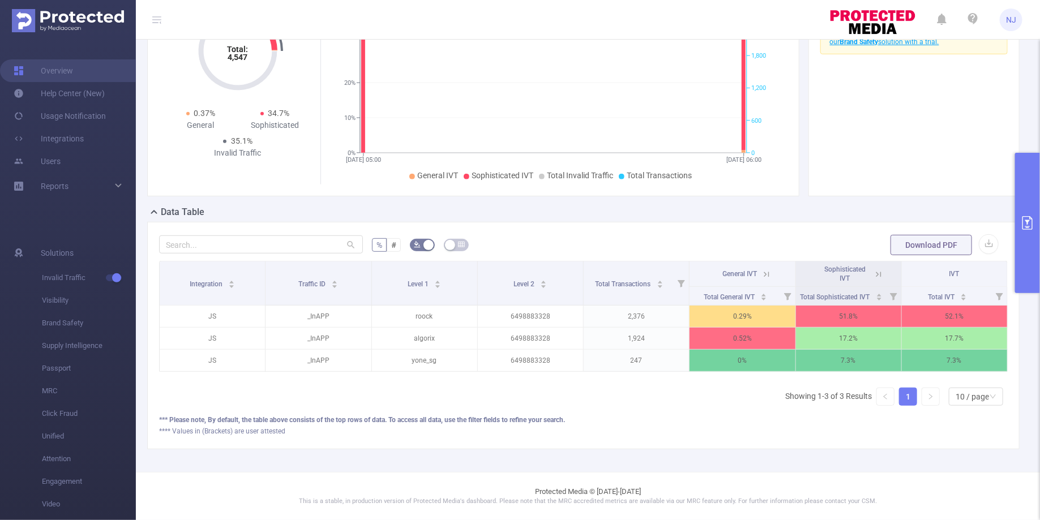
click at [882, 275] on icon at bounding box center [879, 275] width 10 height 10
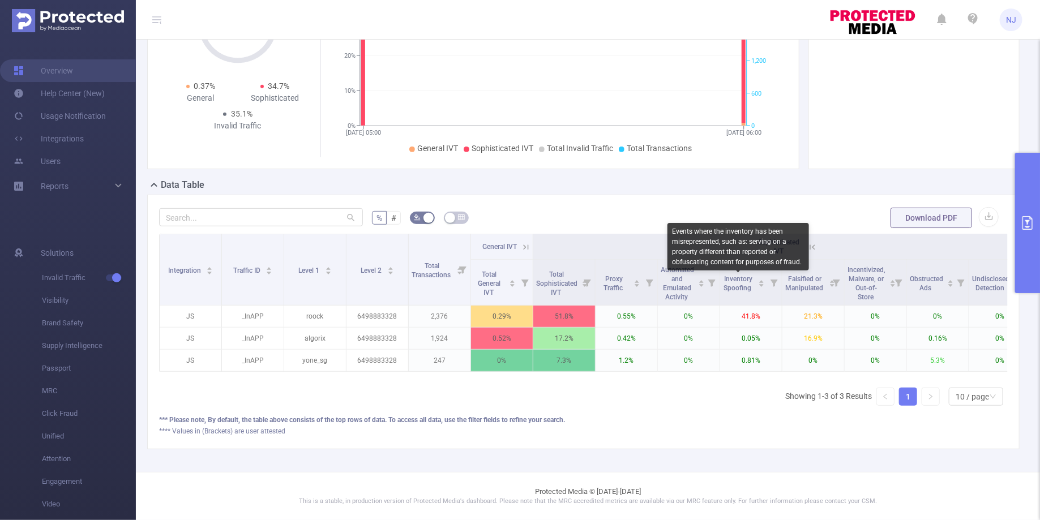
click at [752, 292] on div "Inventory Spoofing" at bounding box center [744, 282] width 42 height 20
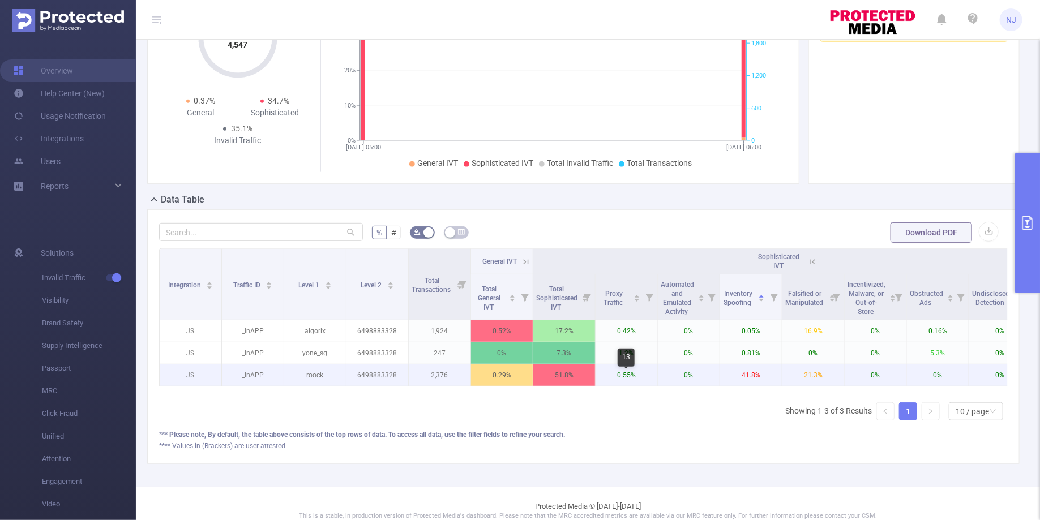
scroll to position [0, 88]
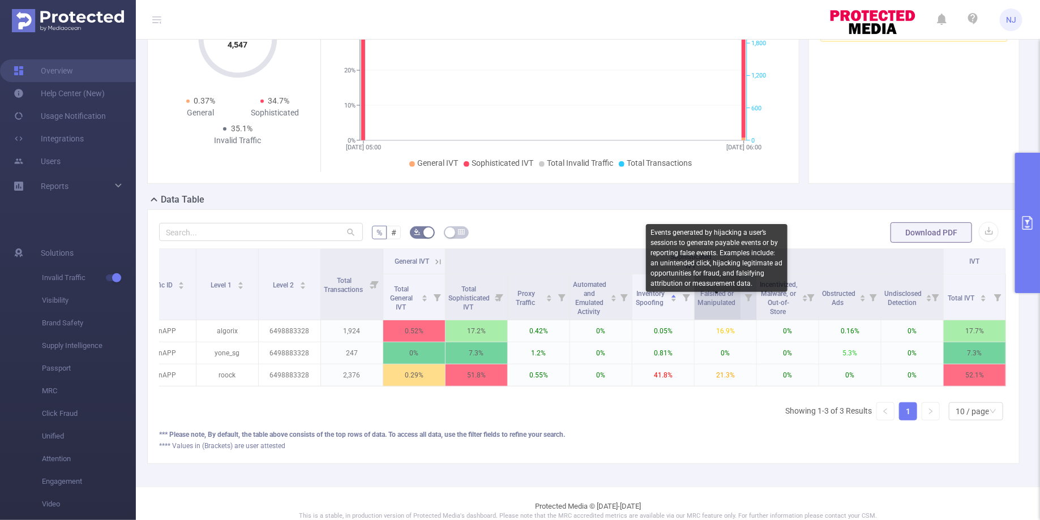
click at [719, 307] on span "Falsified or Manipulated" at bounding box center [718, 298] width 40 height 17
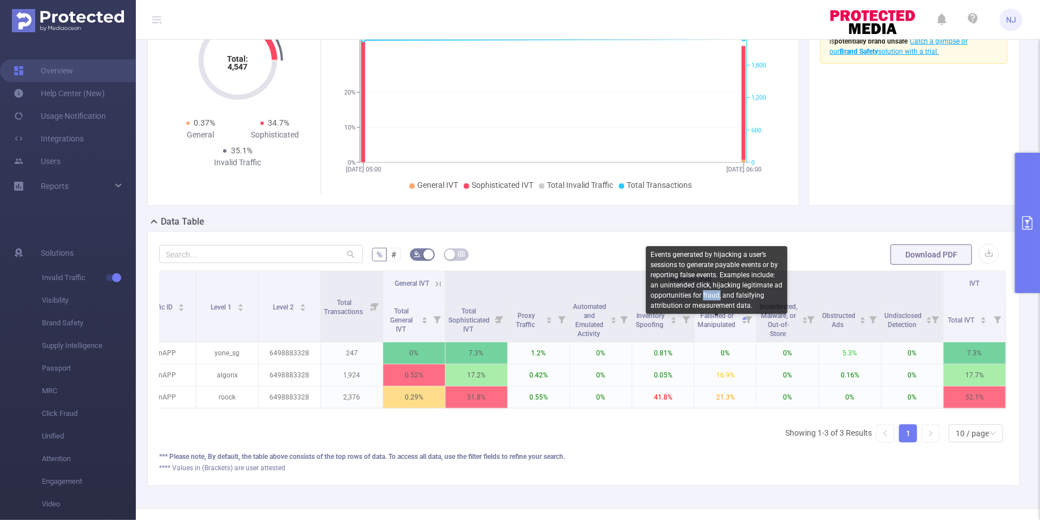
drag, startPoint x: 720, startPoint y: 297, endPoint x: 703, endPoint y: 295, distance: 17.1
click at [703, 295] on div "Events generated by hijacking a user’s sessions to generate payable events or b…" at bounding box center [717, 280] width 142 height 68
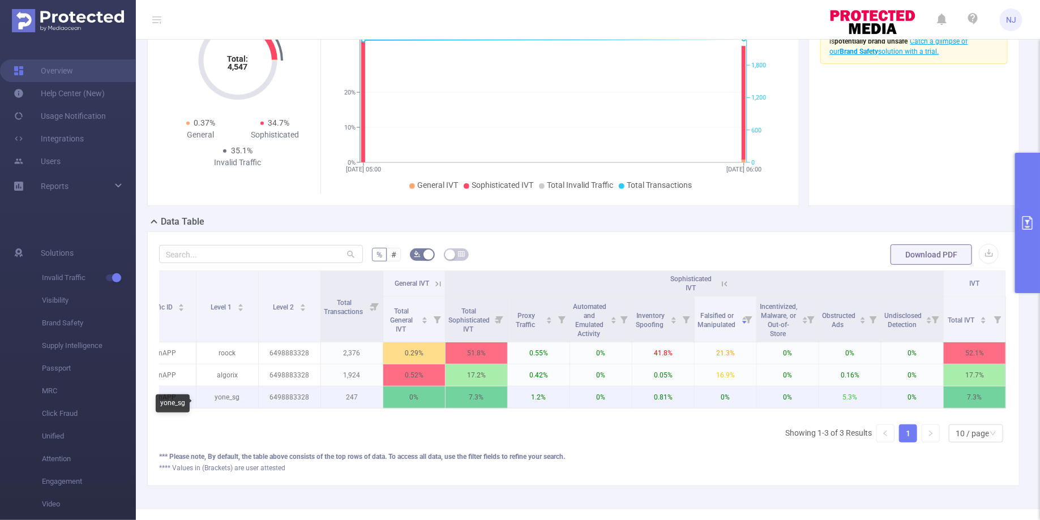
click at [233, 407] on p "yone_sg" at bounding box center [227, 398] width 62 height 22
